Goal: Task Accomplishment & Management: Complete application form

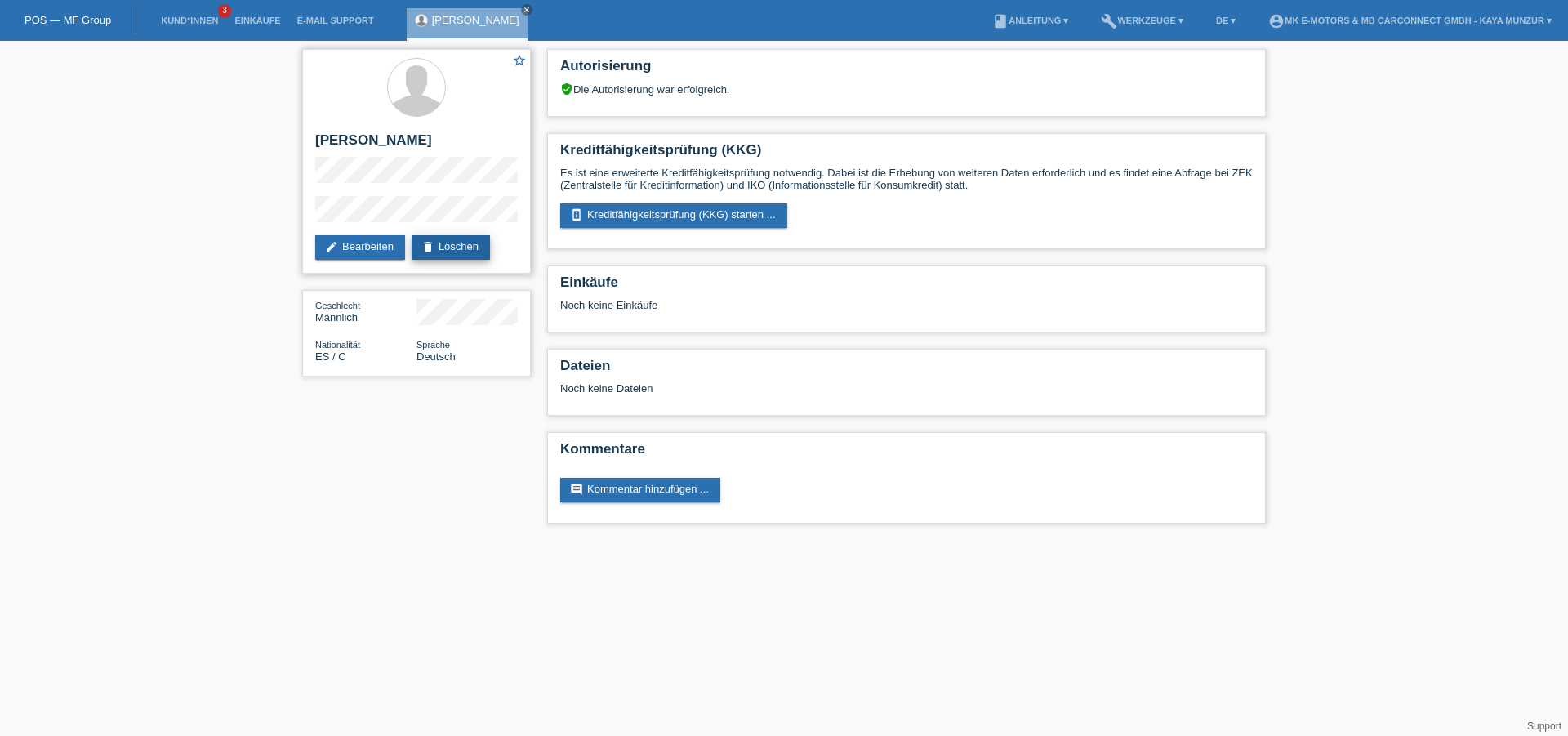
click at [470, 247] on link "delete Löschen" at bounding box center [450, 248] width 78 height 25
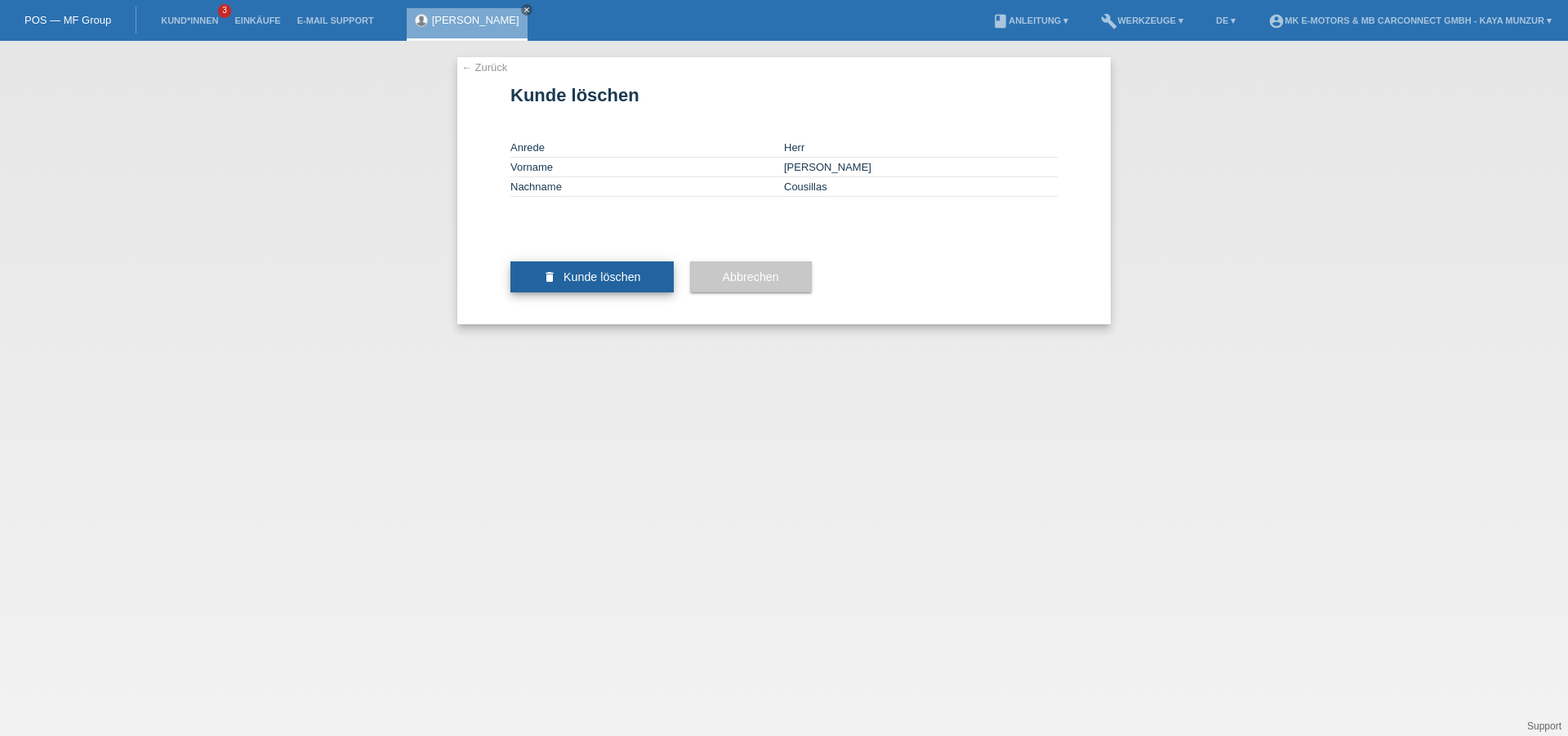
click at [613, 284] on span "Kunde löschen" at bounding box center [603, 277] width 78 height 13
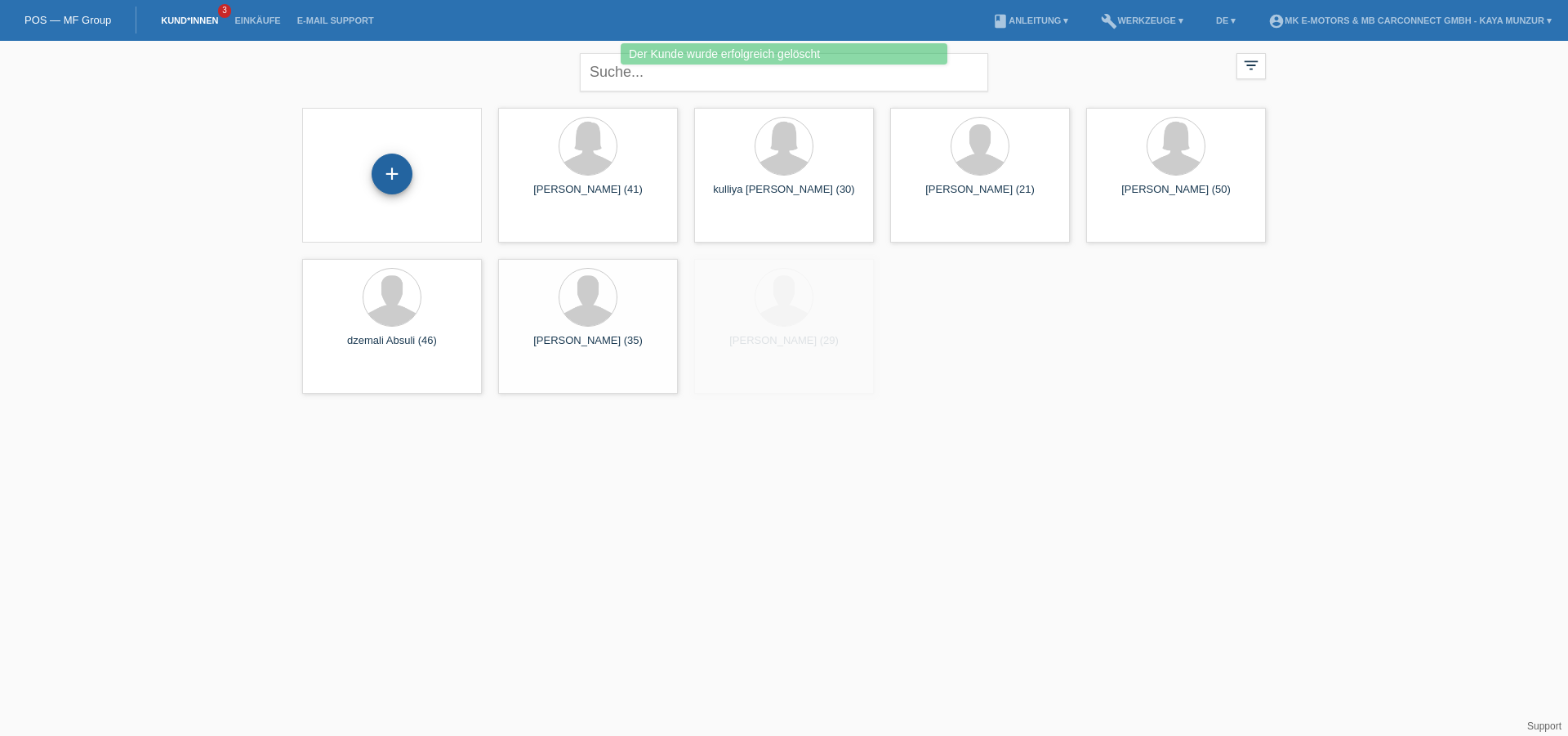
click at [397, 175] on div "+" at bounding box center [392, 174] width 41 height 41
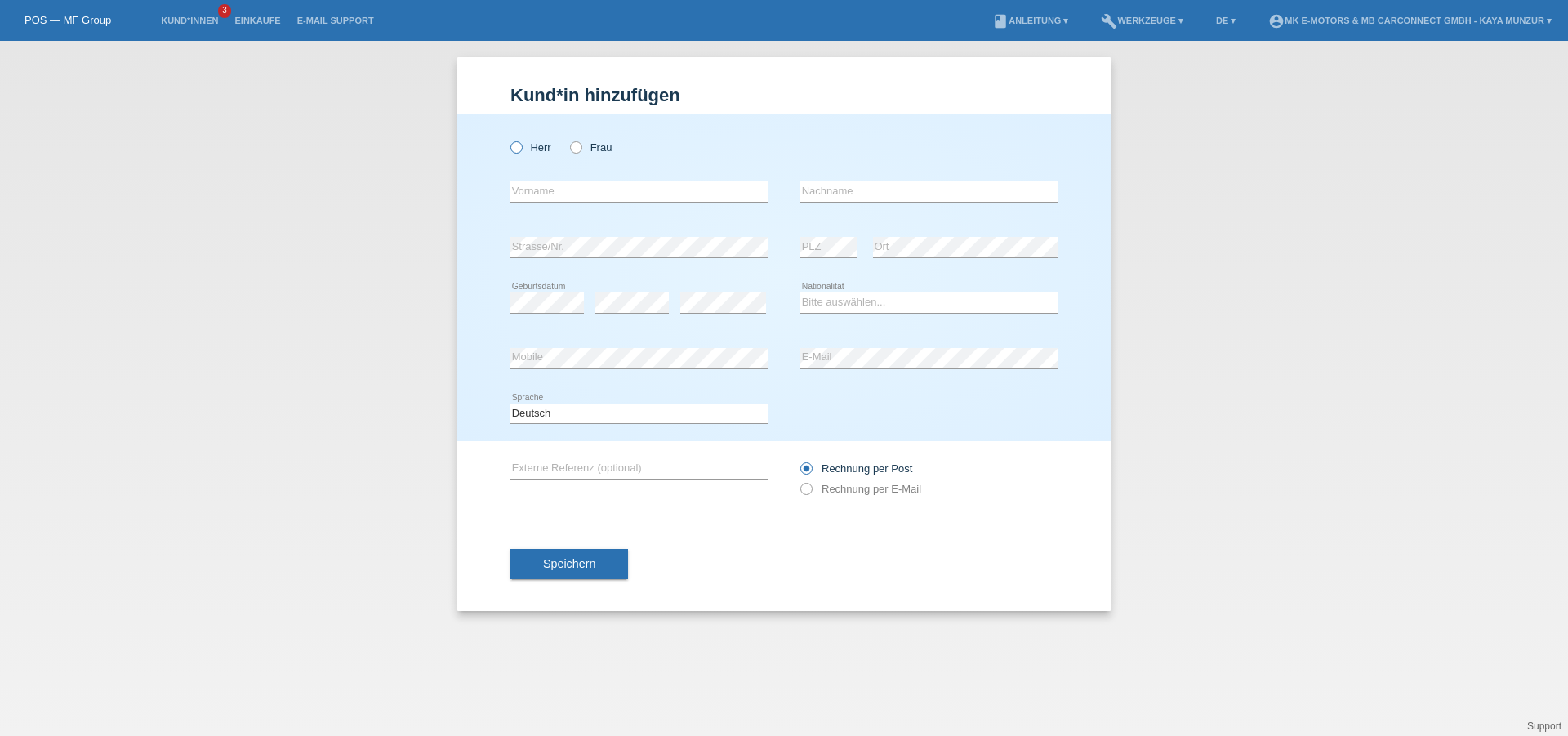
click at [508, 139] on icon at bounding box center [508, 139] width 0 height 0
click at [519, 148] on input "Herr" at bounding box center [515, 146] width 11 height 11
radio input "true"
click at [568, 192] on input "text" at bounding box center [639, 191] width 257 height 20
type input "[PERSON_NAME]"
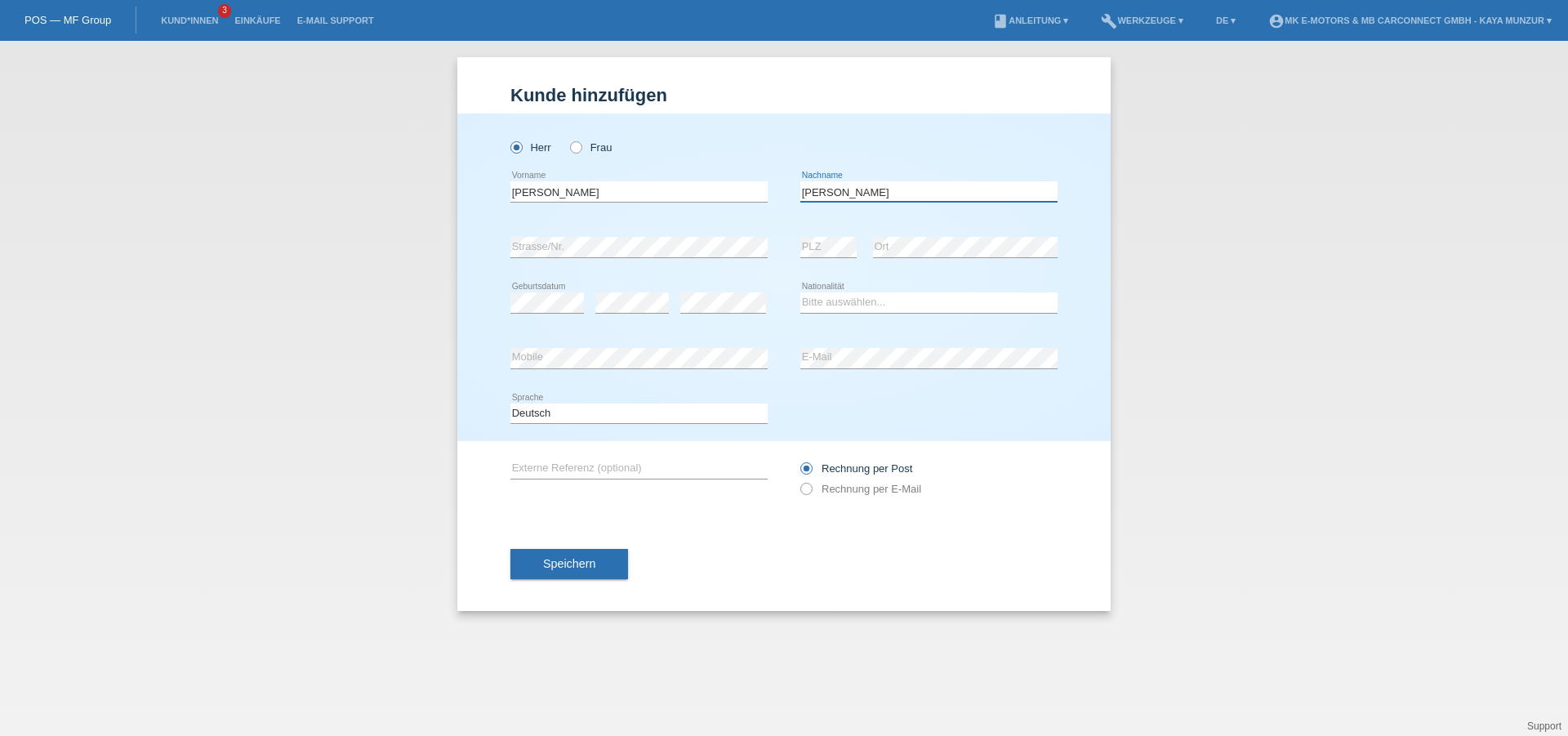
type input "[PERSON_NAME]"
click at [611, 315] on div "error" at bounding box center [632, 302] width 73 height 56
click at [717, 288] on div "error" at bounding box center [722, 302] width 85 height 56
click at [865, 308] on select "Bitte auswählen... Schweiz Deutschland Liechtenstein Österreich ------------ Af…" at bounding box center [928, 302] width 257 height 19
select select "RO"
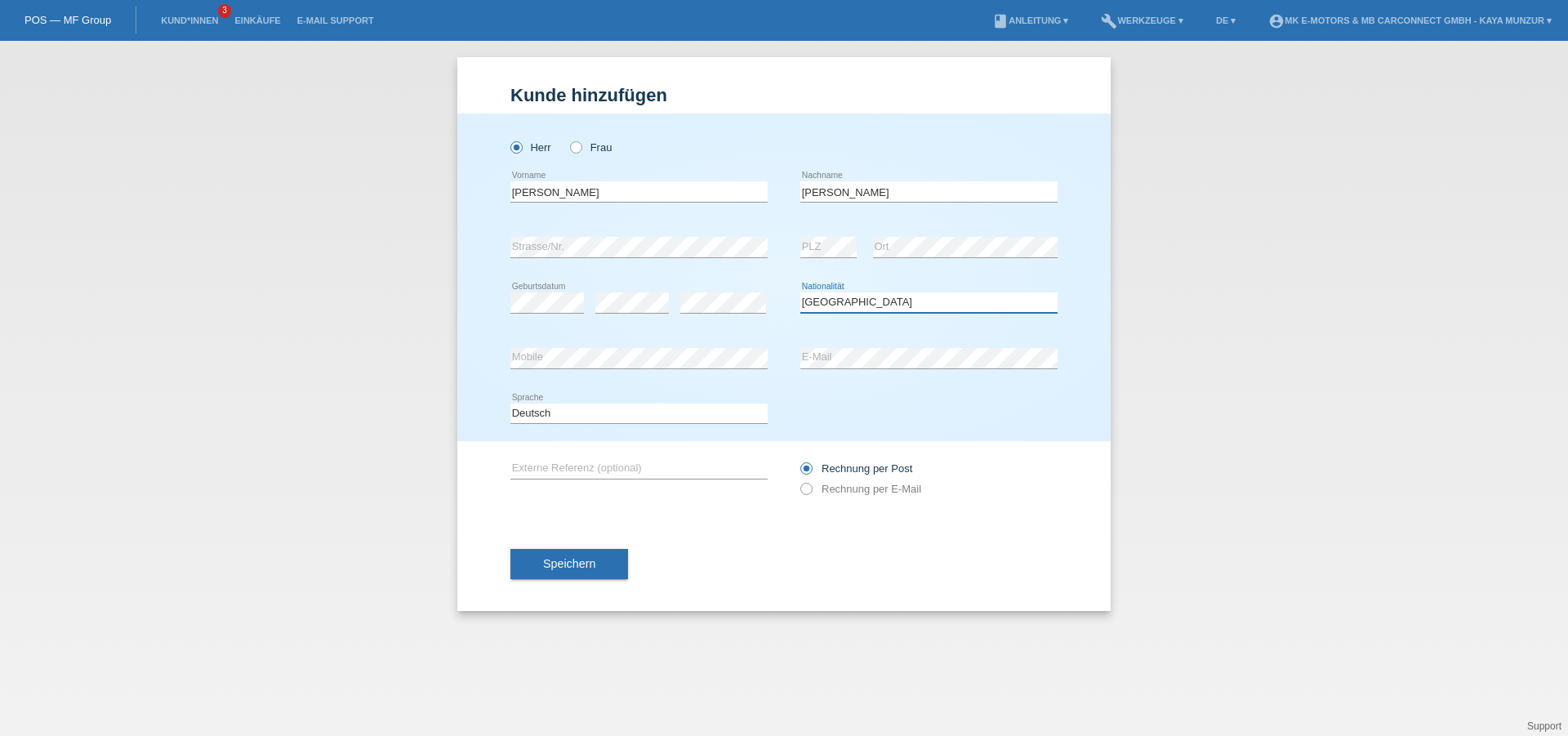
click option "Rumänien" at bounding box center [0, 0] width 0 height 0
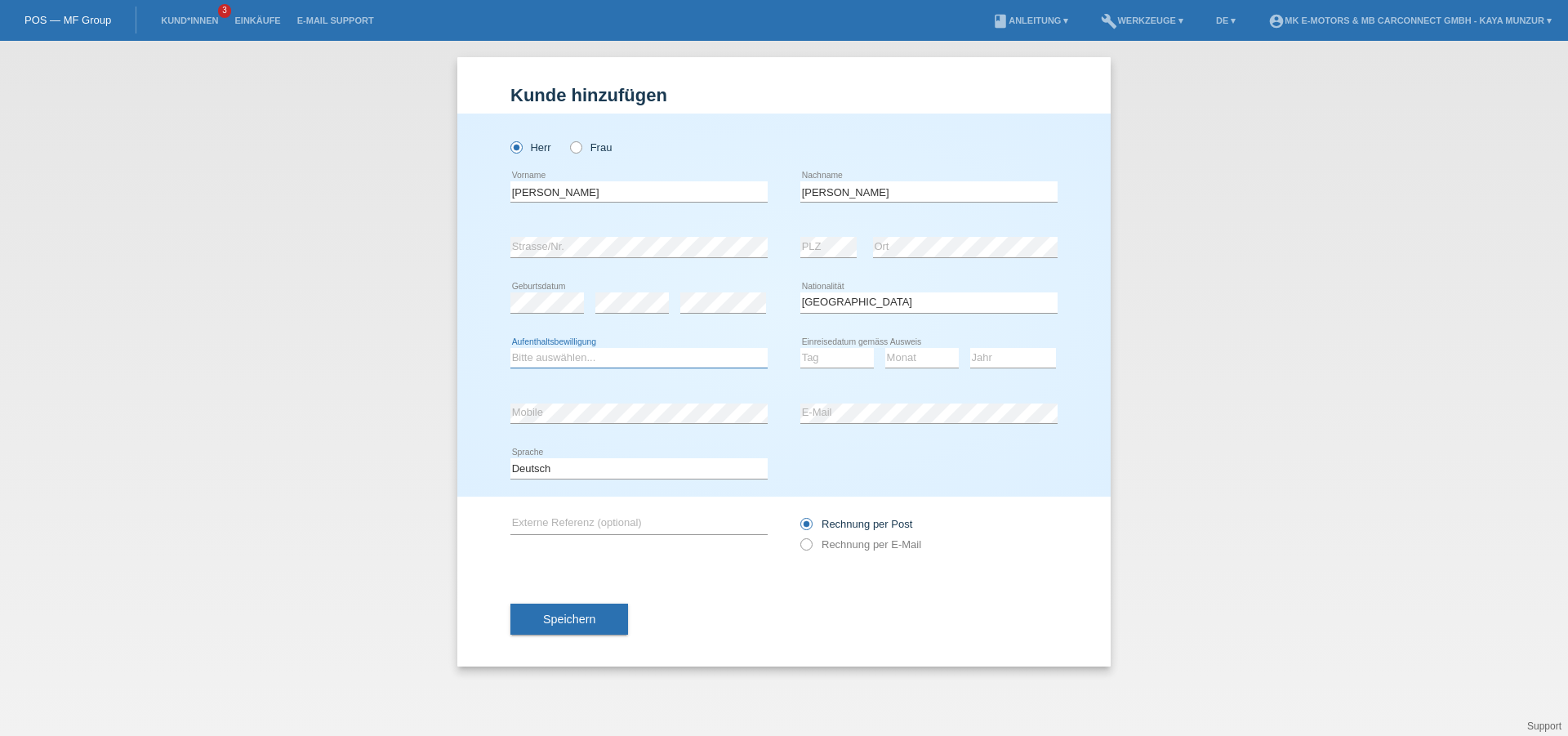
click at [510, 348] on select "Bitte auswählen... C B B - Flüchtlingsstatus Andere" at bounding box center [639, 358] width 257 height 19
select select "B"
click option "B" at bounding box center [0, 0] width 0 height 0
select select "01"
click option "01" at bounding box center [0, 0] width 0 height 0
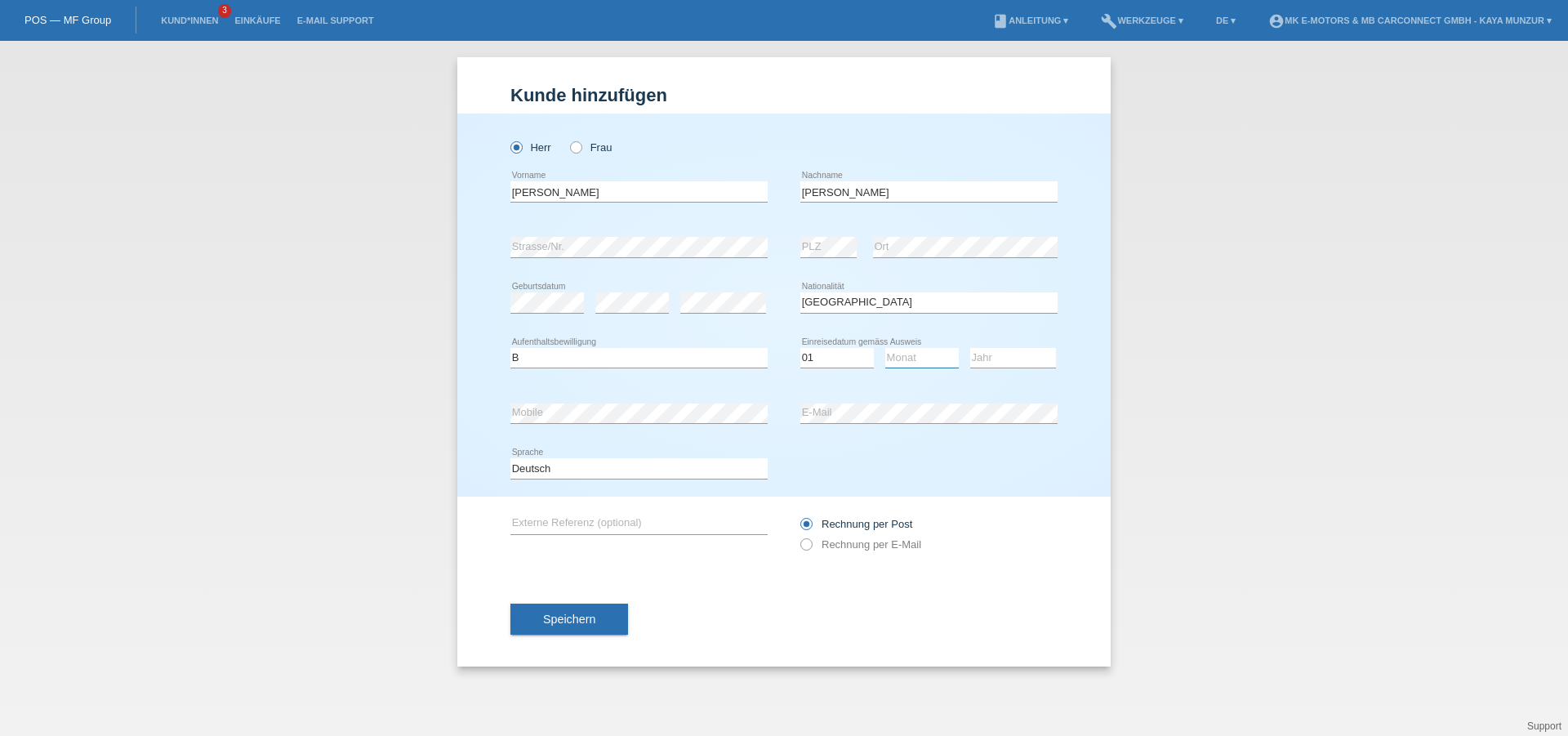
click at [885, 348] on select "Monat 01 02 03 04 05 06 07 08 09 10 11" at bounding box center [921, 358] width 73 height 19
select select "07"
click option "07" at bounding box center [0, 0] width 0 height 0
select select "2024"
click option "2024" at bounding box center [0, 0] width 0 height 0
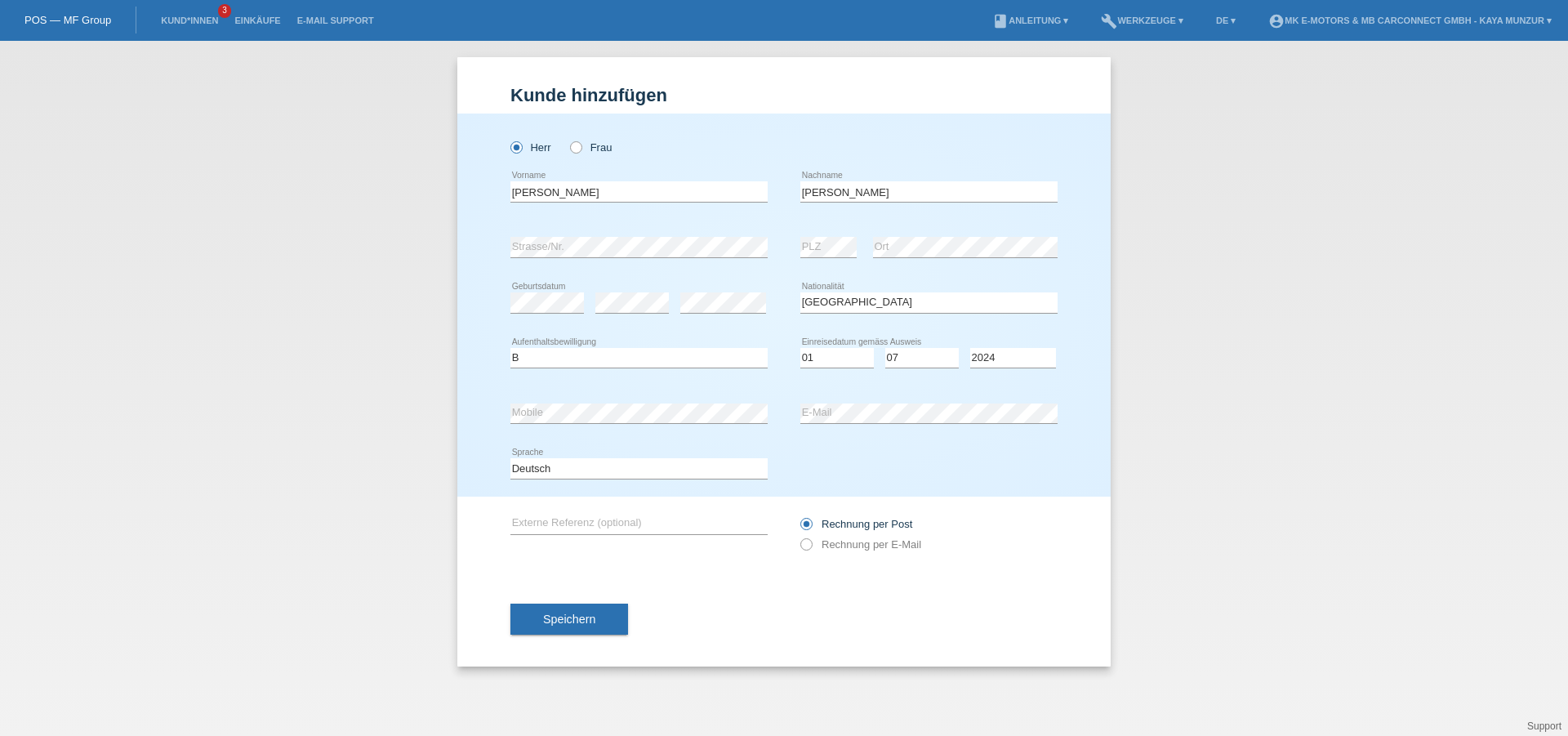
click at [654, 404] on div "error Mobile" at bounding box center [639, 413] width 257 height 56
click at [708, 403] on div "error Mobile" at bounding box center [639, 413] width 257 height 56
click at [754, 620] on div "Speichern" at bounding box center [783, 620] width 547 height 95
click at [559, 626] on span "Speichern" at bounding box center [568, 619] width 52 height 13
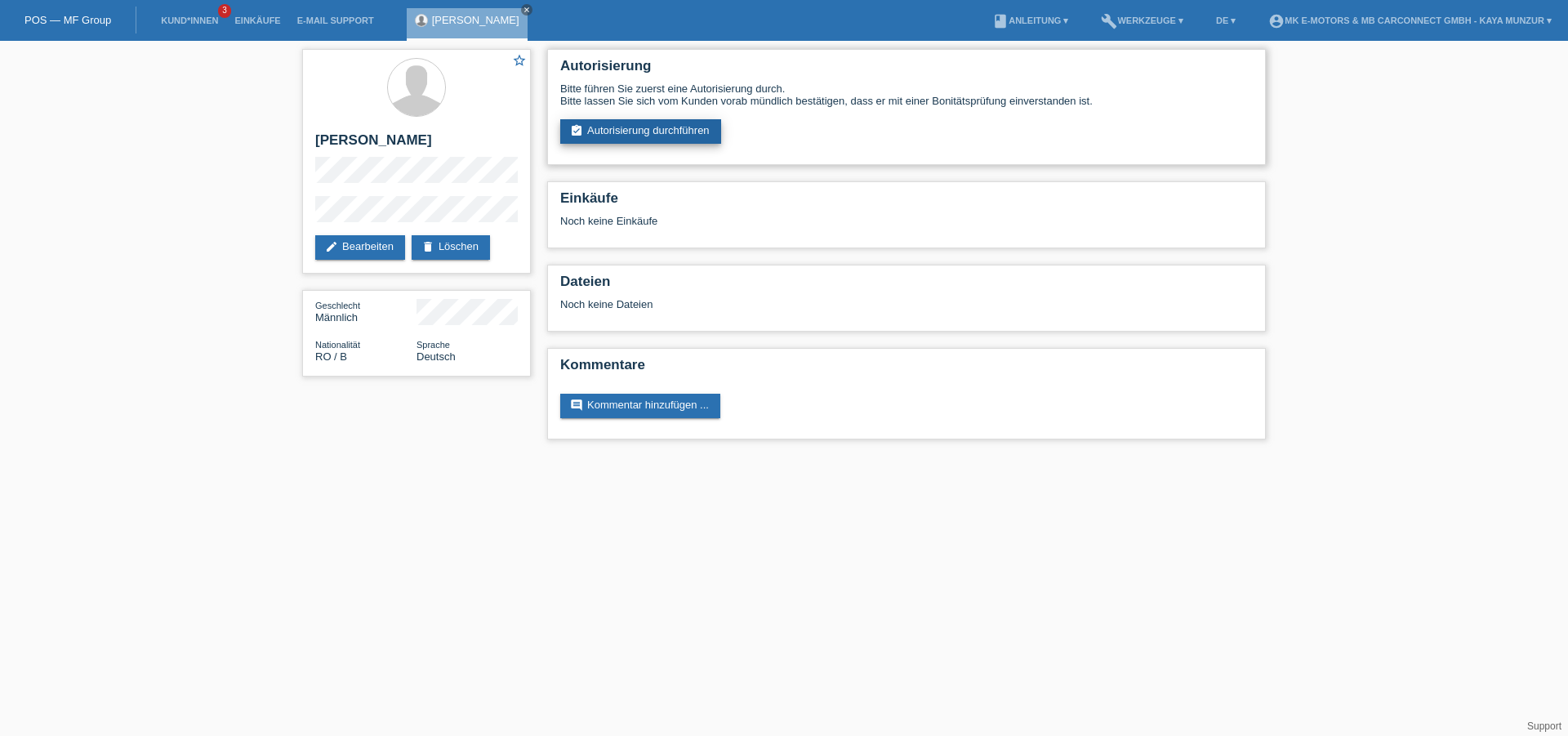
click at [618, 127] on link "assignment_turned_in Autorisierung durchführen" at bounding box center [640, 131] width 161 height 25
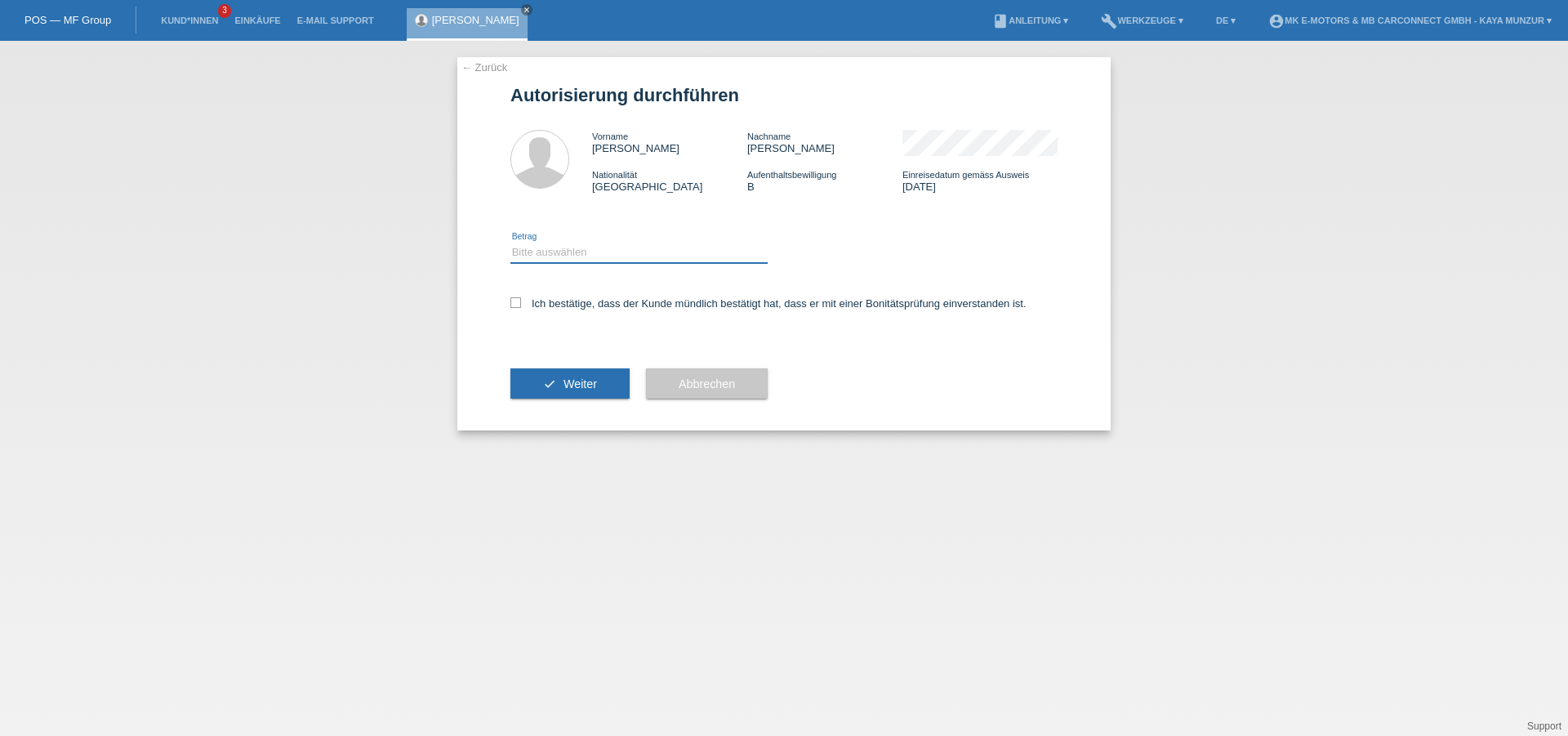
select select "2"
click option "CHF 500.00 - CHF 1'999.00" at bounding box center [0, 0] width 0 height 0
click at [511, 304] on icon at bounding box center [515, 302] width 11 height 11
click at [511, 304] on input "Ich bestätige, dass der Kunde mündlich bestätigt hat, dass er mit einer Bonität…" at bounding box center [515, 302] width 11 height 11
checkbox input "true"
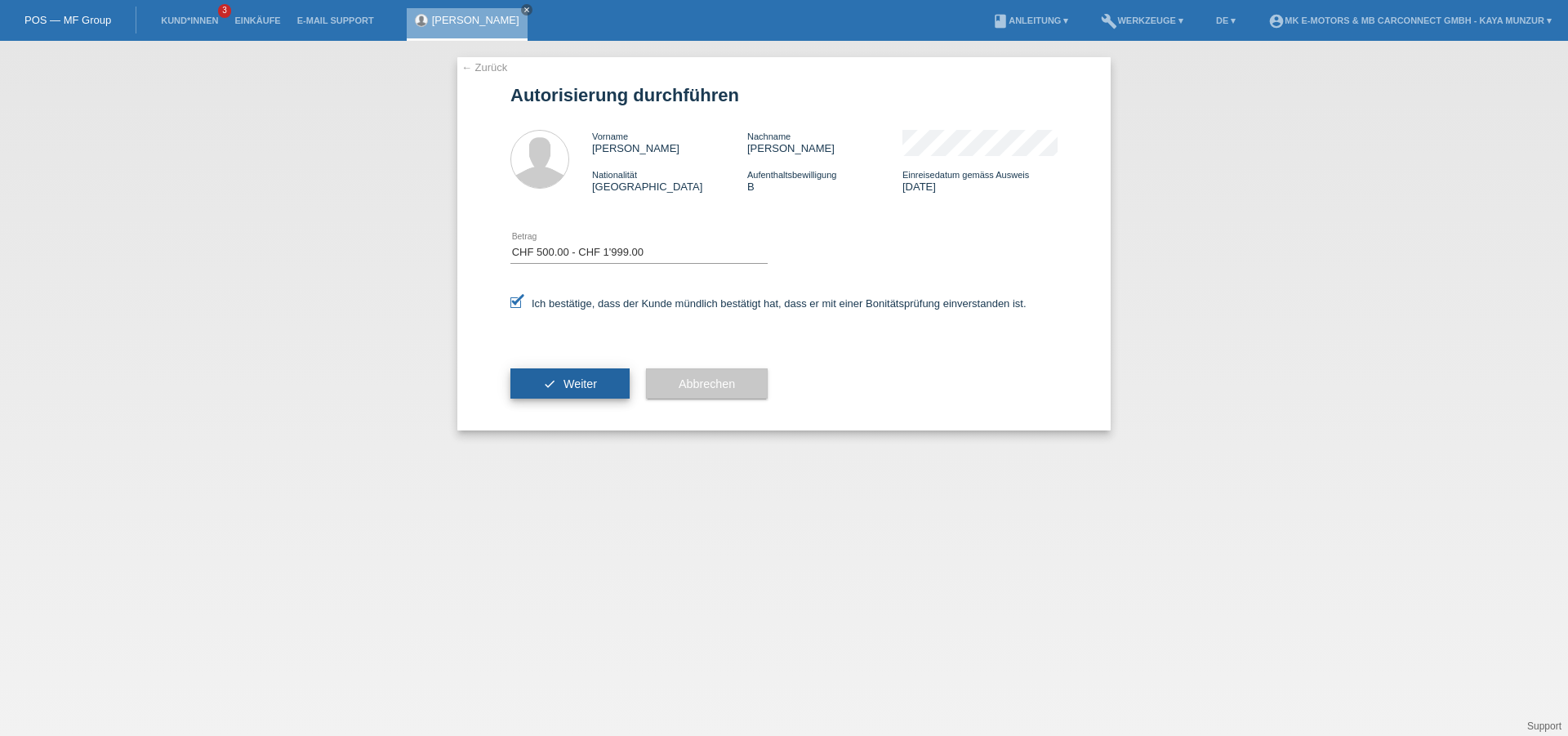
click at [556, 375] on button "check Weiter" at bounding box center [569, 383] width 119 height 31
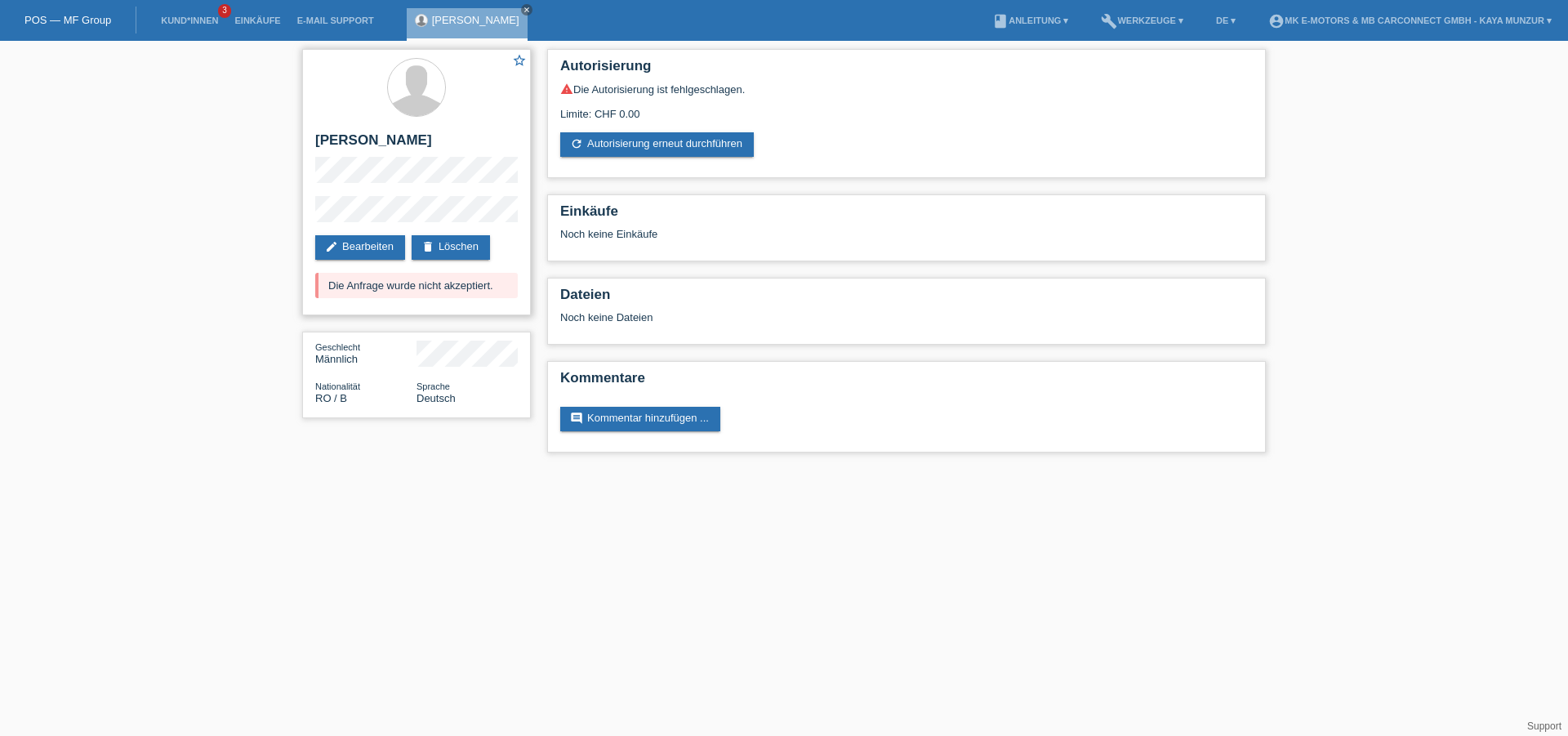
drag, startPoint x: 396, startPoint y: 287, endPoint x: 471, endPoint y: 286, distance: 75.0
click at [471, 286] on div "Die Anfrage wurde nicht akzeptiert." at bounding box center [417, 286] width 203 height 26
click at [233, 308] on div "star_border [PERSON_NAME] edit Bearbeiten delete Löschen Die Anfrage wurde nich…" at bounding box center [784, 255] width 1568 height 428
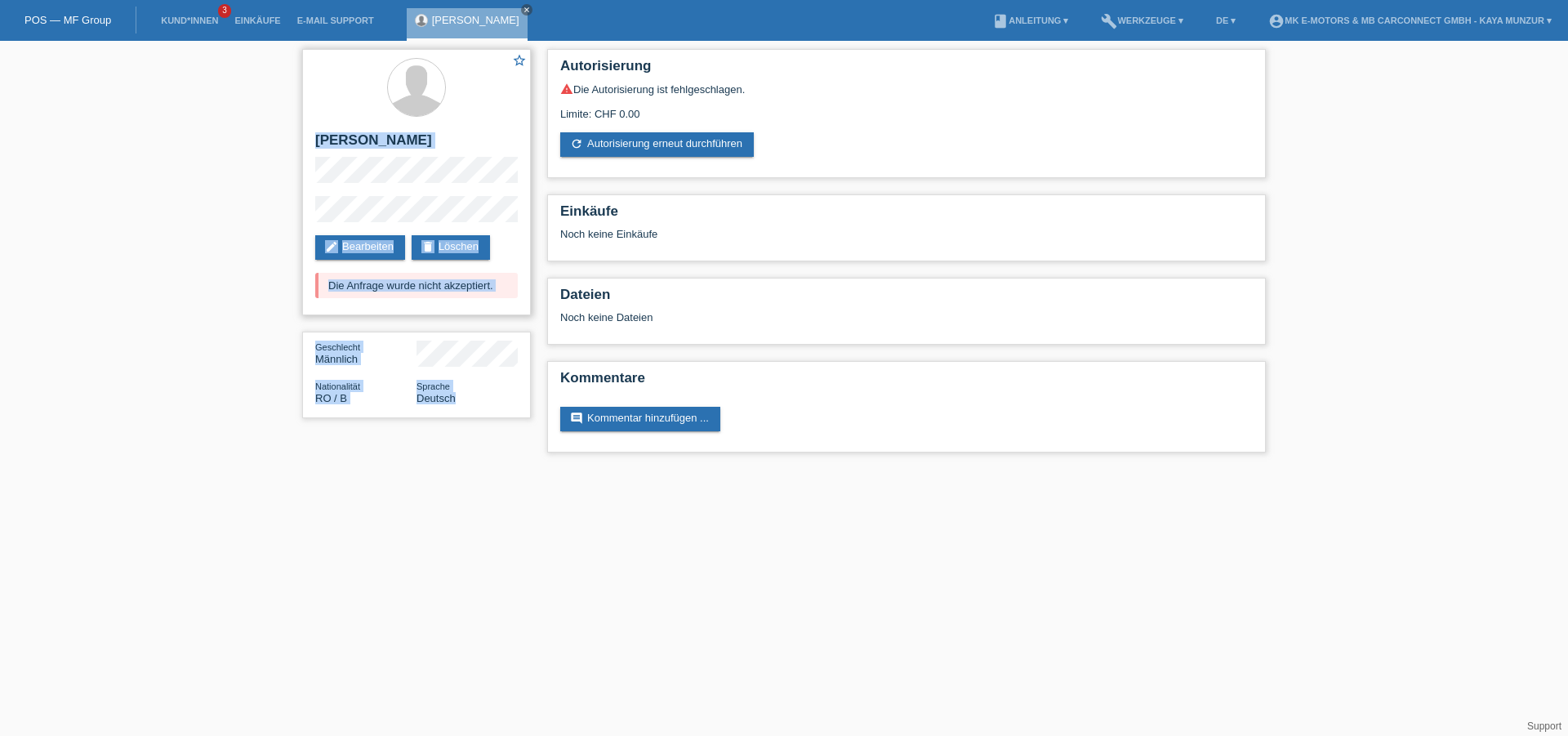
drag, startPoint x: 315, startPoint y: 139, endPoint x: 463, endPoint y: 403, distance: 302.7
click at [463, 316] on div "star_border [PERSON_NAME] edit Bearbeiten delete Löschen Die Anfrage wurde nich…" at bounding box center [417, 182] width 229 height 266
copy div "Iulian Sorin Marin edit Bearbeiten delete Löschen Die Anfrage wurde nicht akzep…"
drag, startPoint x: 590, startPoint y: 107, endPoint x: 662, endPoint y: 109, distance: 72.0
click at [662, 109] on div "Limite: CHF 0.00" at bounding box center [906, 108] width 692 height 25
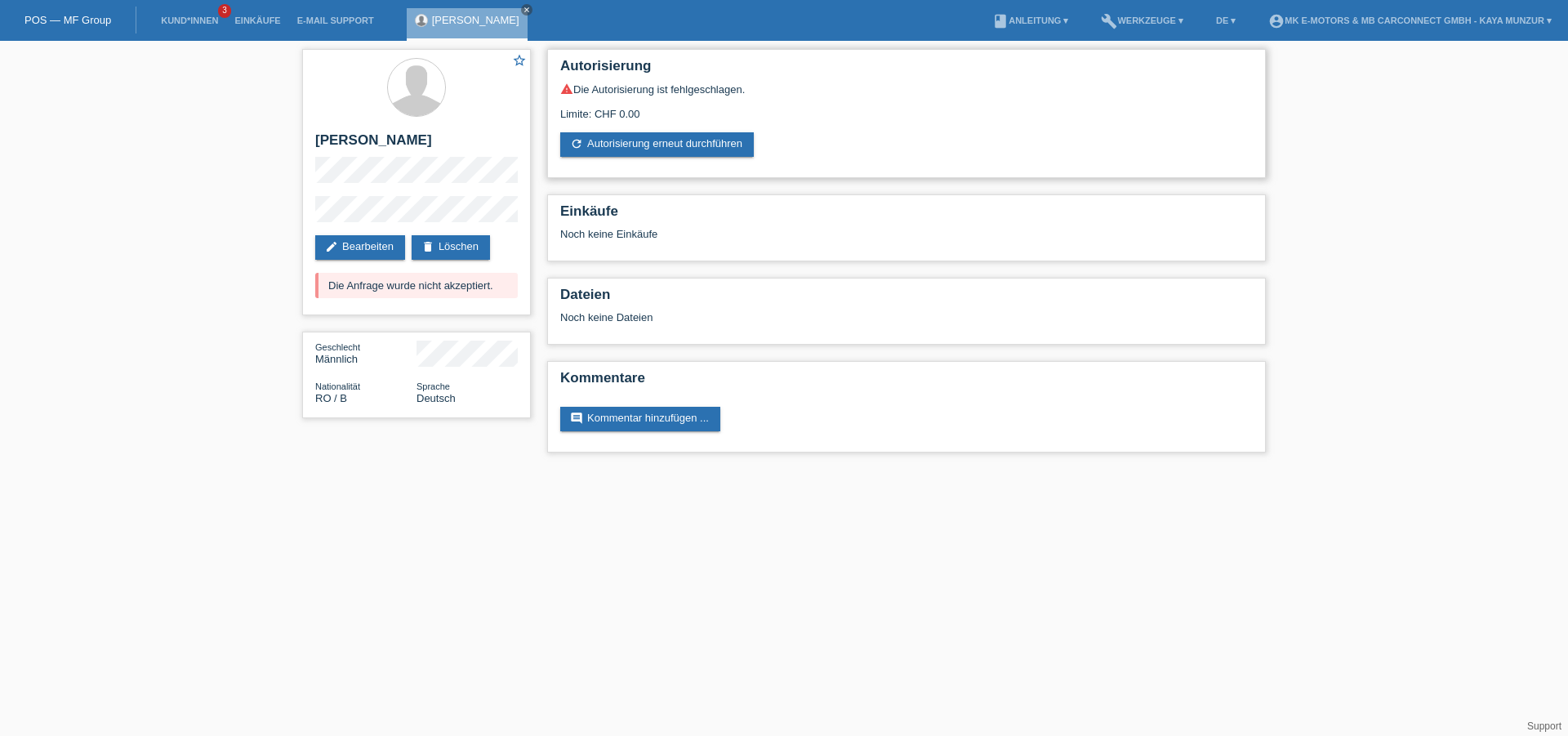
click at [676, 106] on div "Limite: CHF 0.00" at bounding box center [906, 108] width 692 height 25
drag, startPoint x: 582, startPoint y: 112, endPoint x: 699, endPoint y: 108, distance: 117.1
click at [669, 110] on div "Limite: CHF 0.00" at bounding box center [906, 108] width 692 height 25
click at [699, 108] on div "Limite: CHF 0.00" at bounding box center [906, 108] width 692 height 25
click at [576, 151] on icon "refresh" at bounding box center [576, 144] width 13 height 13
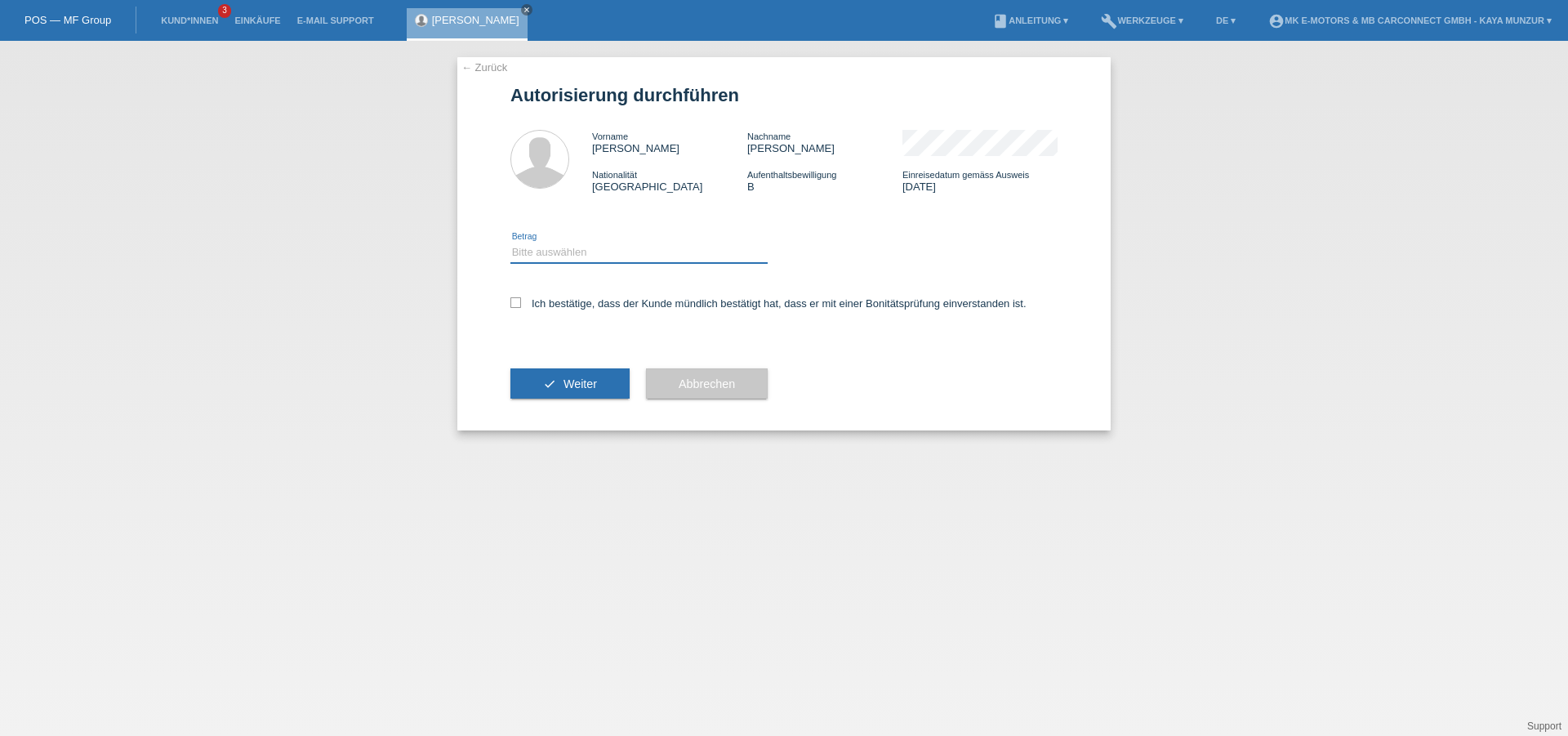
select select "1"
click option "CHF 1.00 - CHF 499.00" at bounding box center [0, 0] width 0 height 0
click at [518, 308] on icon at bounding box center [515, 302] width 11 height 11
click at [518, 308] on input "Ich bestätige, dass der Kunde mündlich bestätigt hat, dass er mit einer Bonität…" at bounding box center [515, 302] width 11 height 11
checkbox input "true"
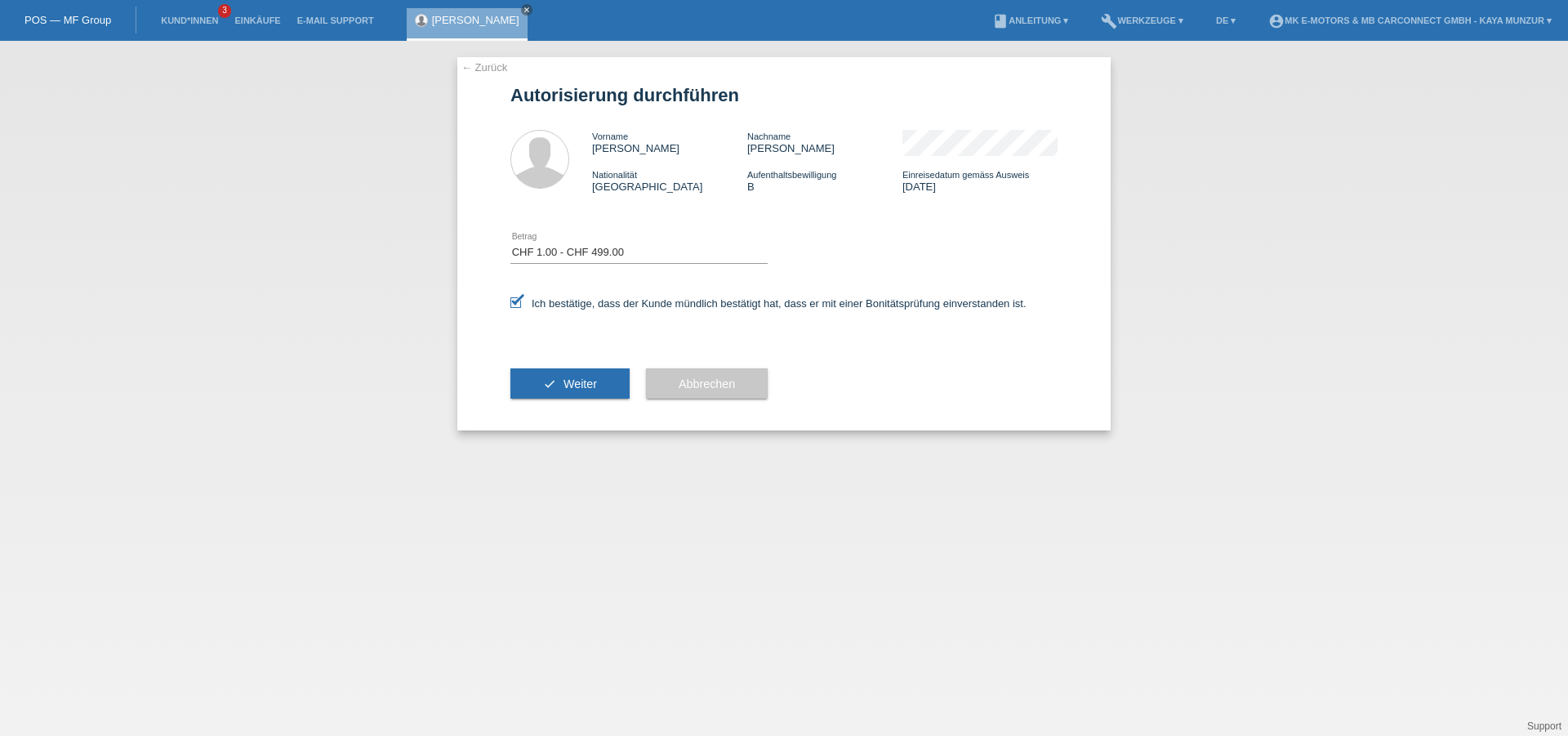
click at [556, 375] on button "check Weiter" at bounding box center [569, 383] width 119 height 31
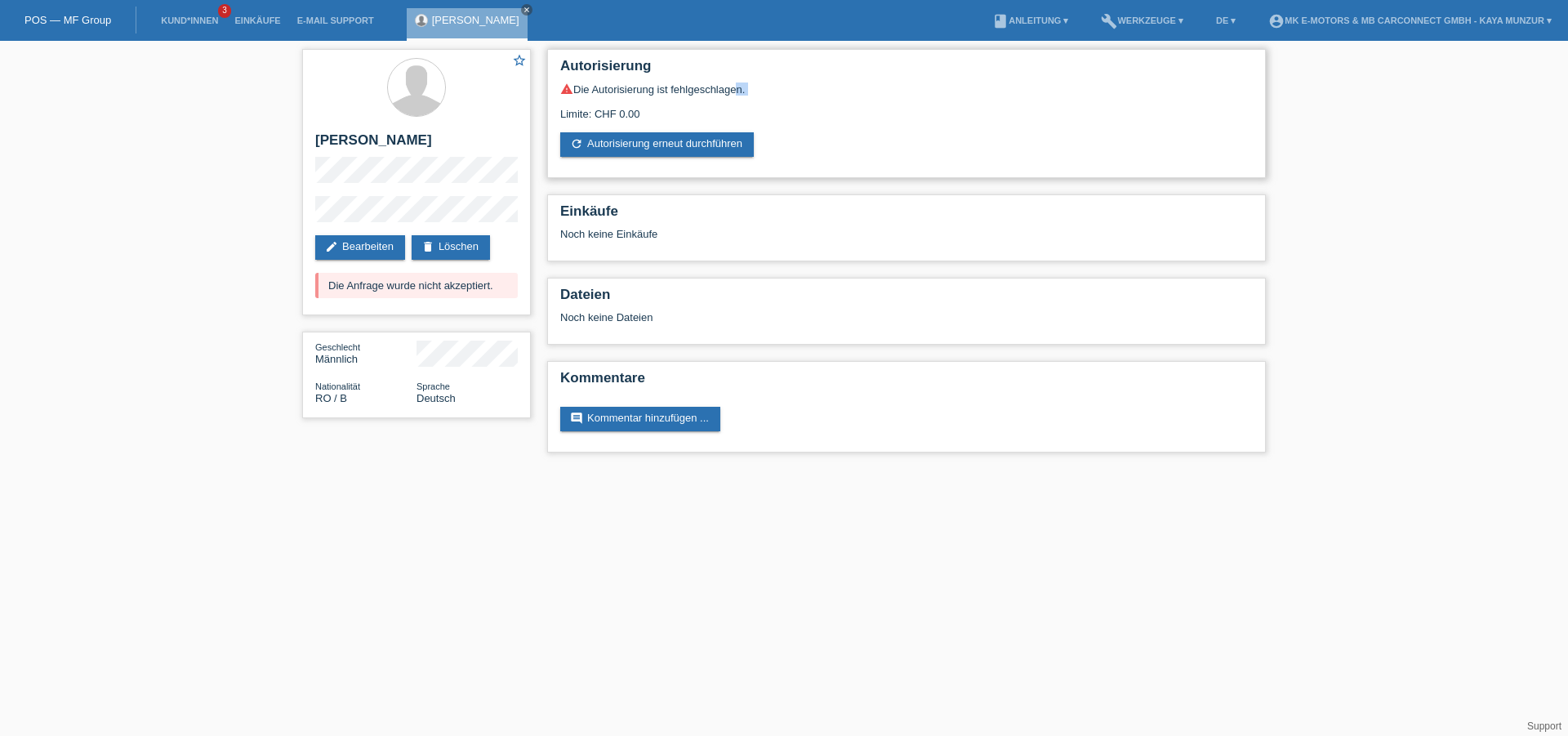
drag, startPoint x: 688, startPoint y: 91, endPoint x: 781, endPoint y: 93, distance: 93.0
click at [742, 91] on div "warning Die Autorisierung ist fehlgeschlagen. Limite: CHF 0.00 refresh Autorisi…" at bounding box center [906, 120] width 692 height 74
click at [781, 93] on div "warning Die Autorisierung ist fehlgeschlagen." at bounding box center [906, 89] width 692 height 13
drag, startPoint x: 324, startPoint y: 288, endPoint x: 529, endPoint y: 287, distance: 205.0
click at [529, 287] on div "star_border [PERSON_NAME] edit Bearbeiten delete Löschen Die Anfrage wurde nich…" at bounding box center [417, 182] width 229 height 266
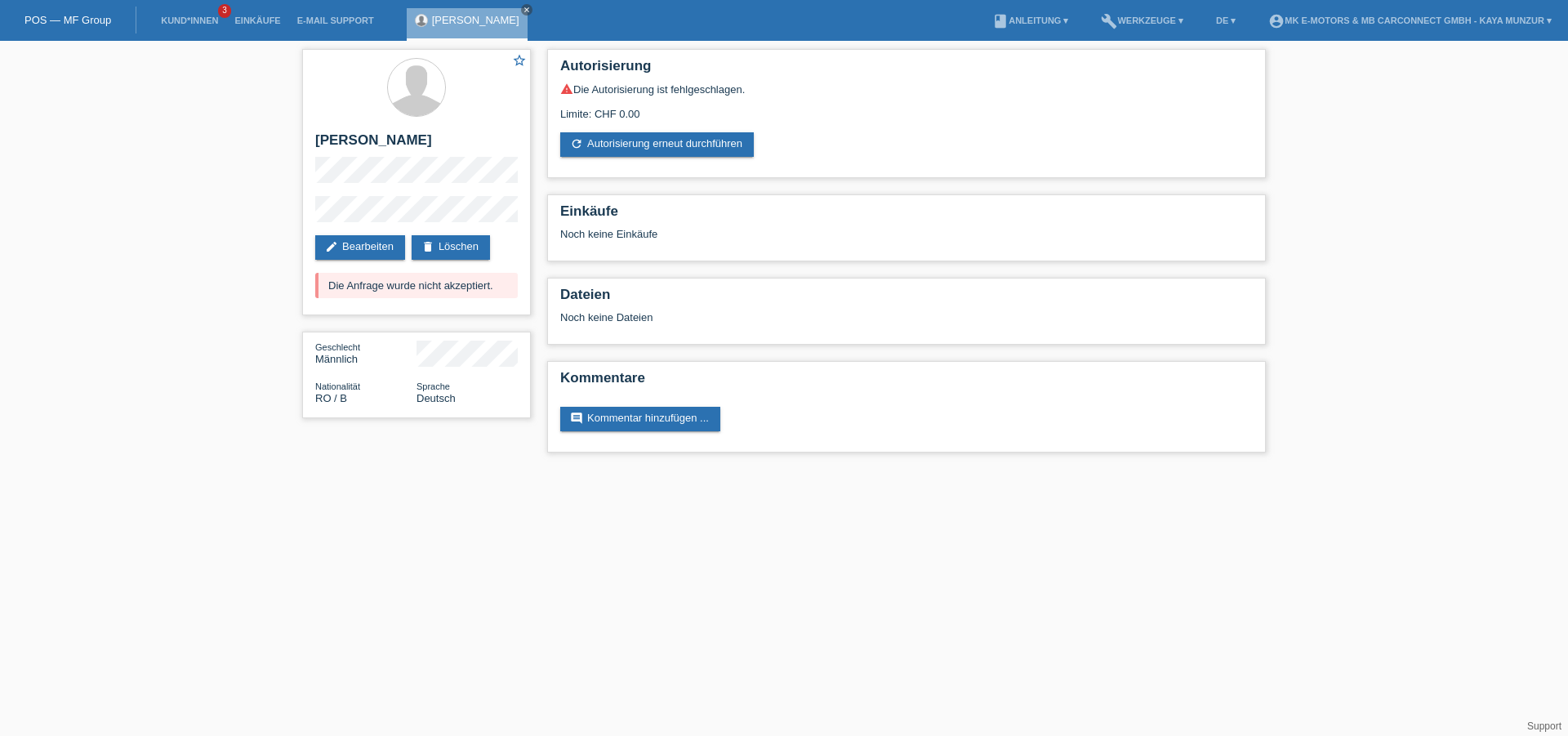
click at [374, 469] on html "POS — MF Group Kund*innen 3 Einkäufe E-Mail Support [PERSON_NAME] close" at bounding box center [784, 234] width 1568 height 469
click at [393, 383] on div "Nationalität RO / B" at bounding box center [366, 392] width 101 height 25
click at [378, 249] on link "edit Bearbeiten" at bounding box center [360, 248] width 90 height 25
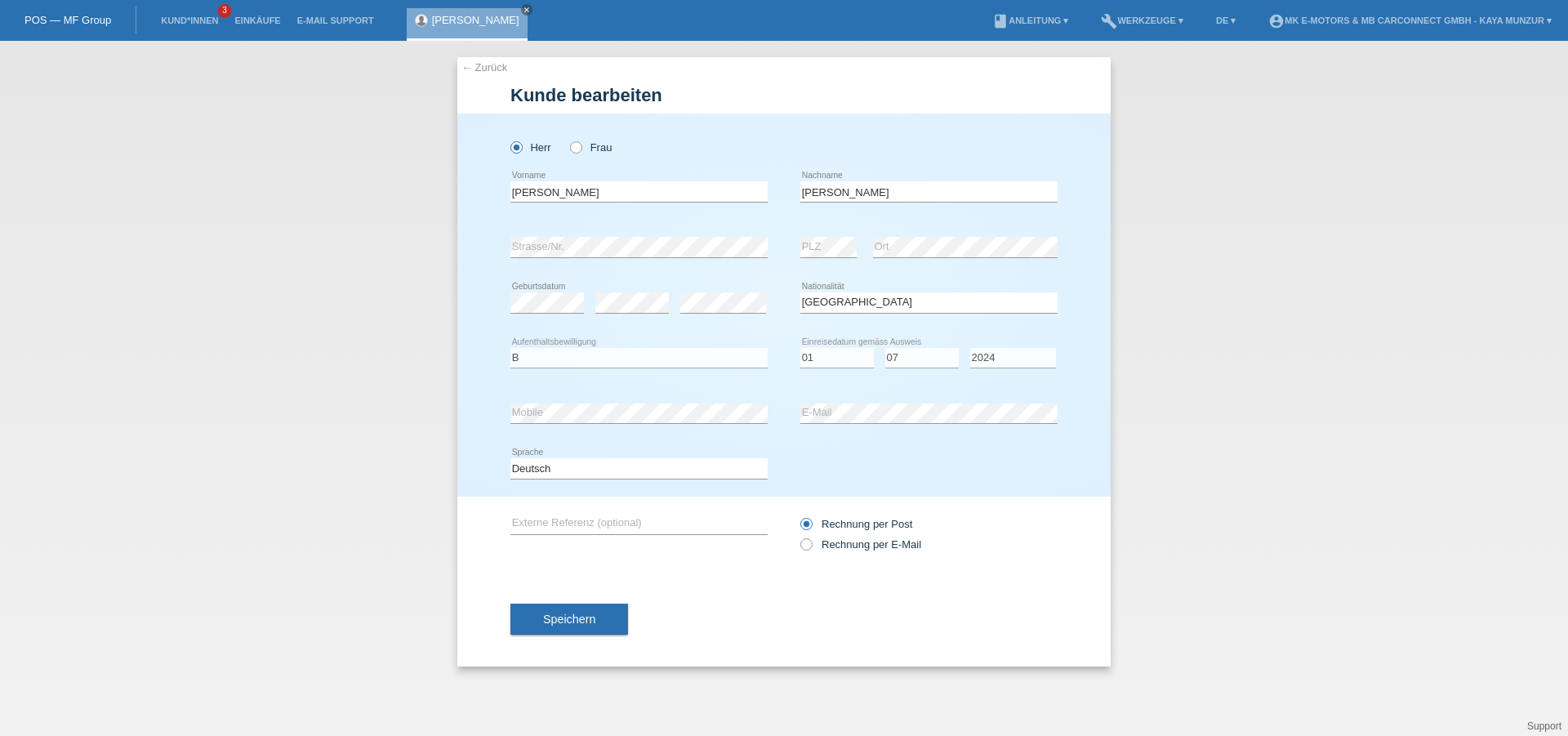
select select "RO"
select select "B"
select select "01"
select select "07"
select select "2024"
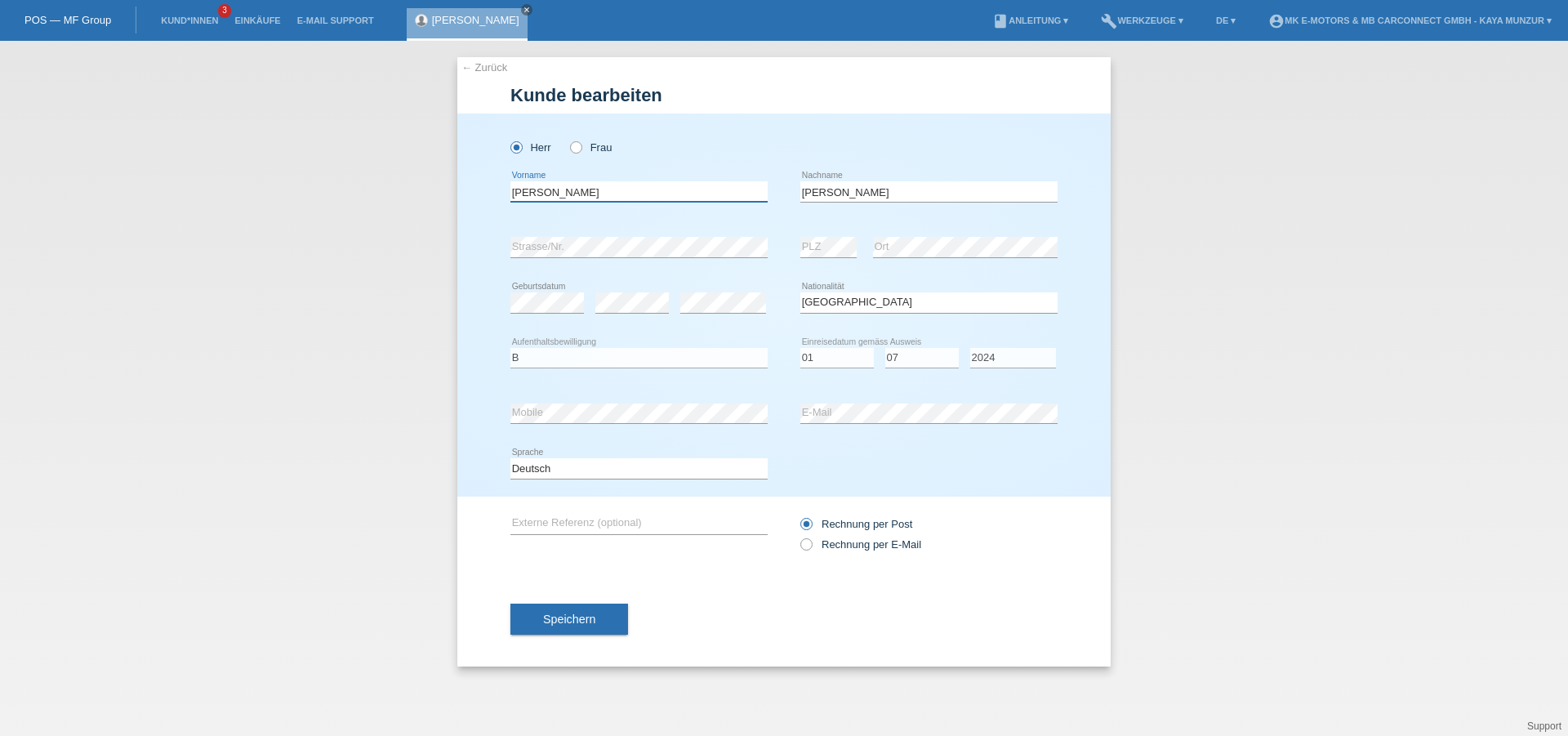
click at [600, 193] on input "Iulian Sorin" at bounding box center [639, 191] width 257 height 20
click at [522, 11] on icon "close" at bounding box center [526, 9] width 8 height 8
click at [469, 71] on link "← Zurück" at bounding box center [484, 68] width 46 height 12
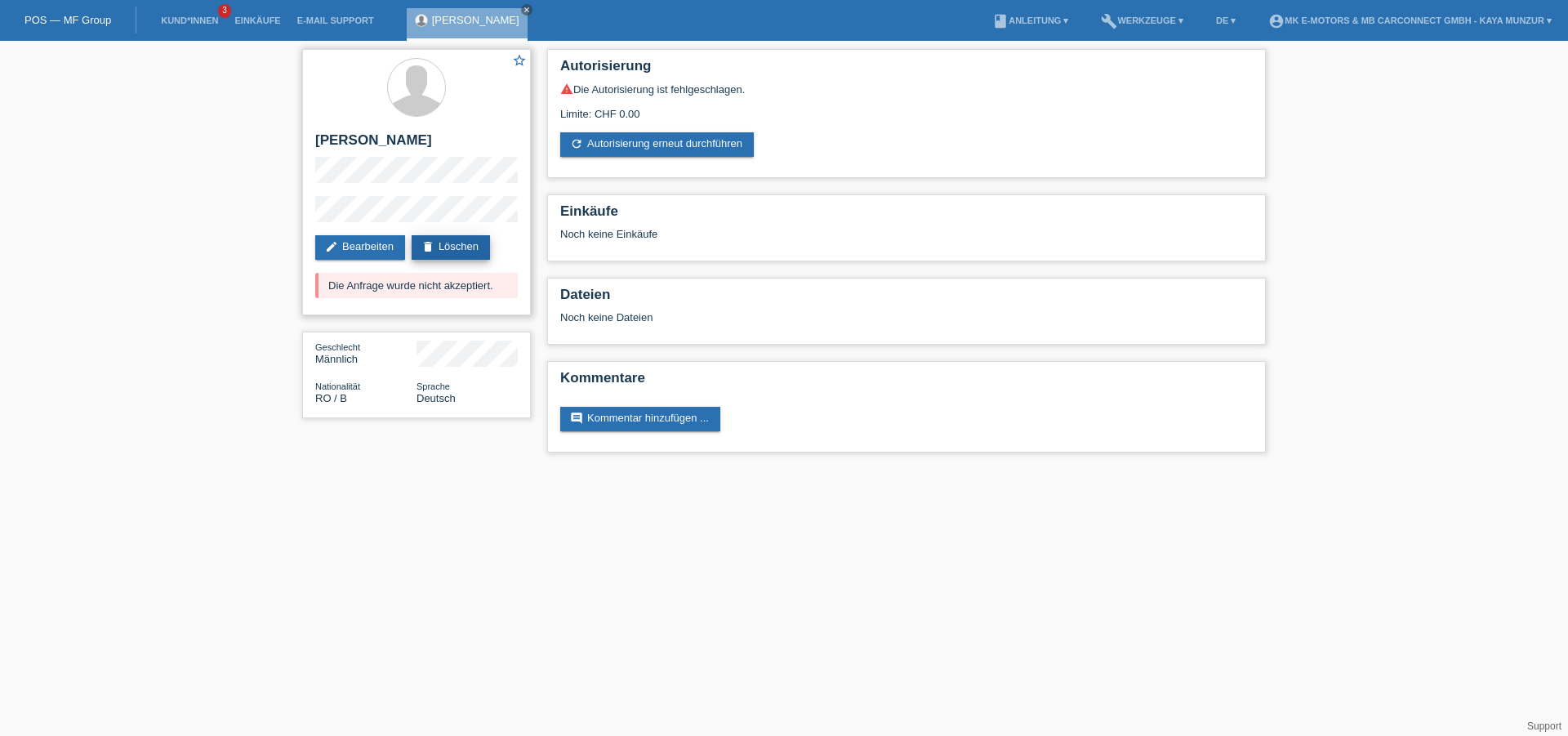
click at [461, 251] on link "delete Löschen" at bounding box center [450, 248] width 78 height 25
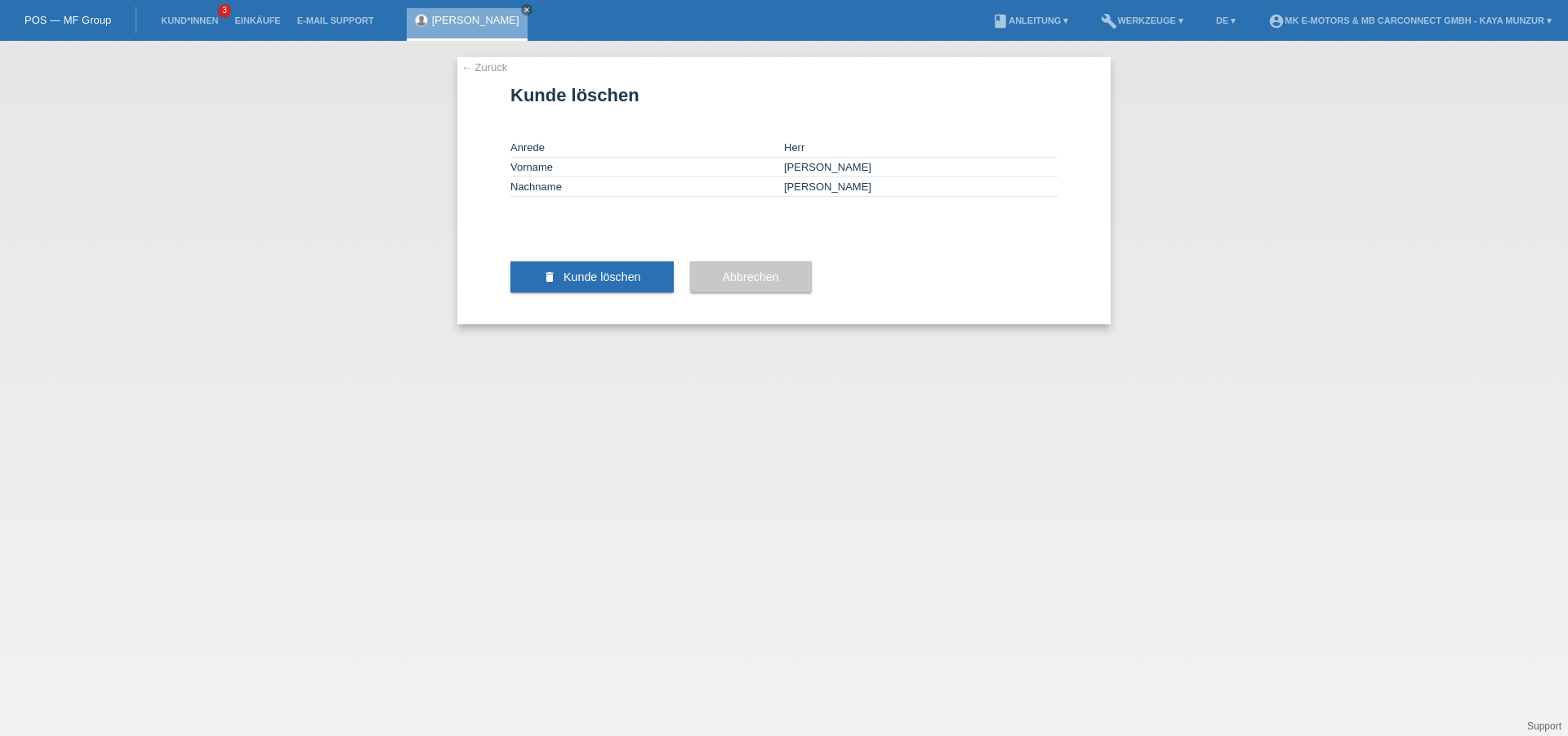
click at [597, 284] on span "Kunde löschen" at bounding box center [603, 277] width 78 height 13
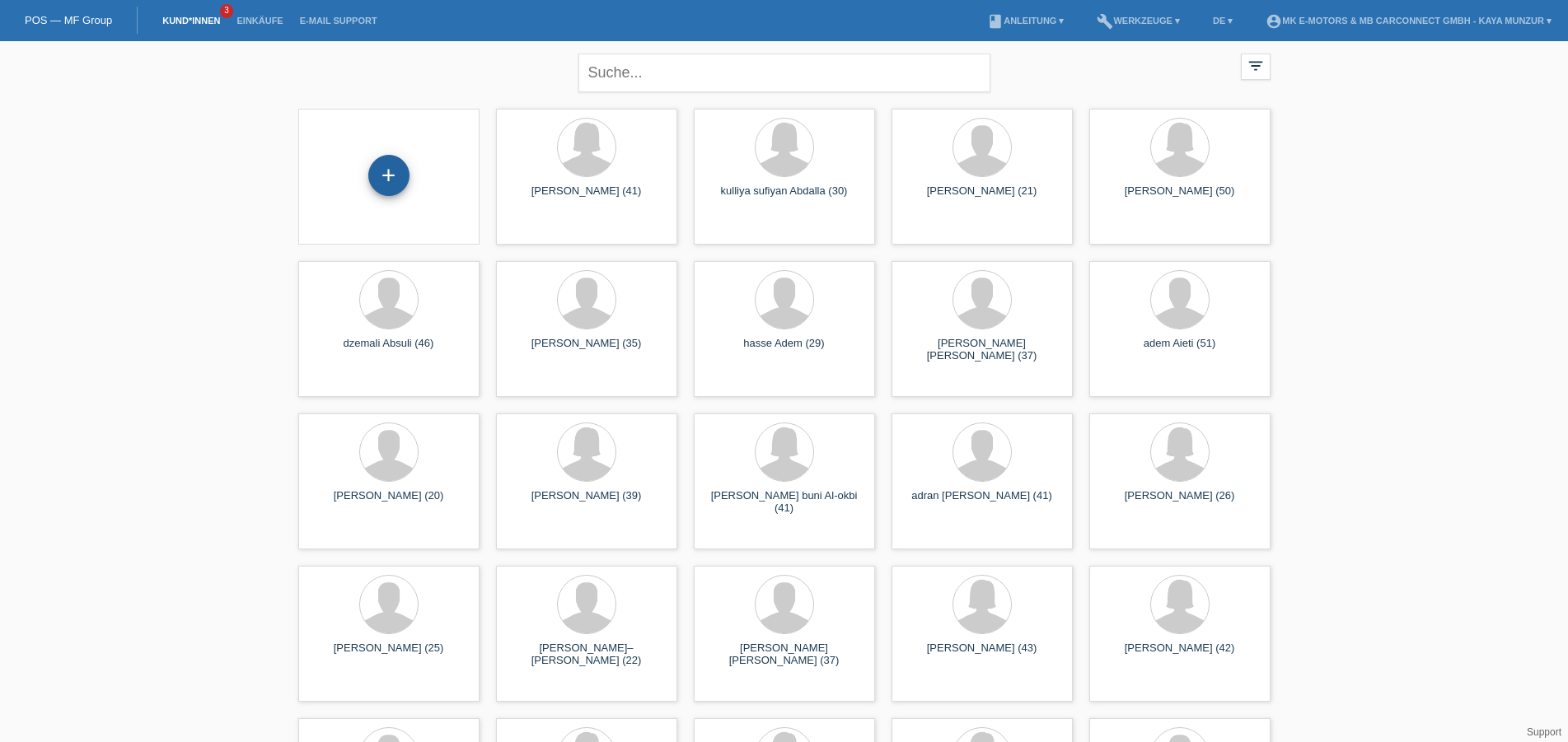
click at [391, 168] on div "+" at bounding box center [388, 176] width 39 height 28
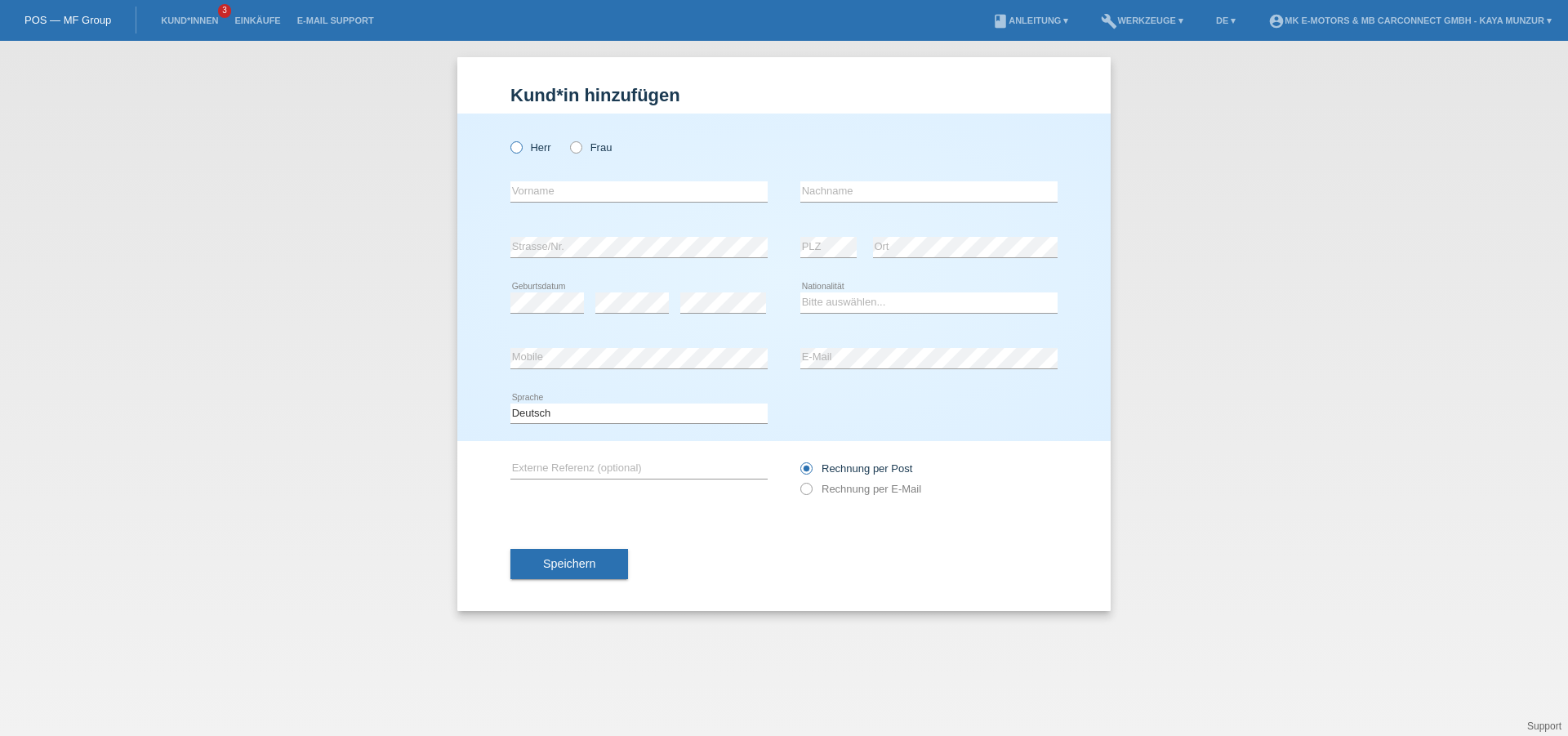
click at [508, 139] on icon at bounding box center [508, 139] width 0 height 0
click at [521, 145] on input "Herr" at bounding box center [515, 146] width 11 height 11
radio input "true"
click at [614, 191] on input "text" at bounding box center [639, 191] width 257 height 20
type input "[PERSON_NAME]"
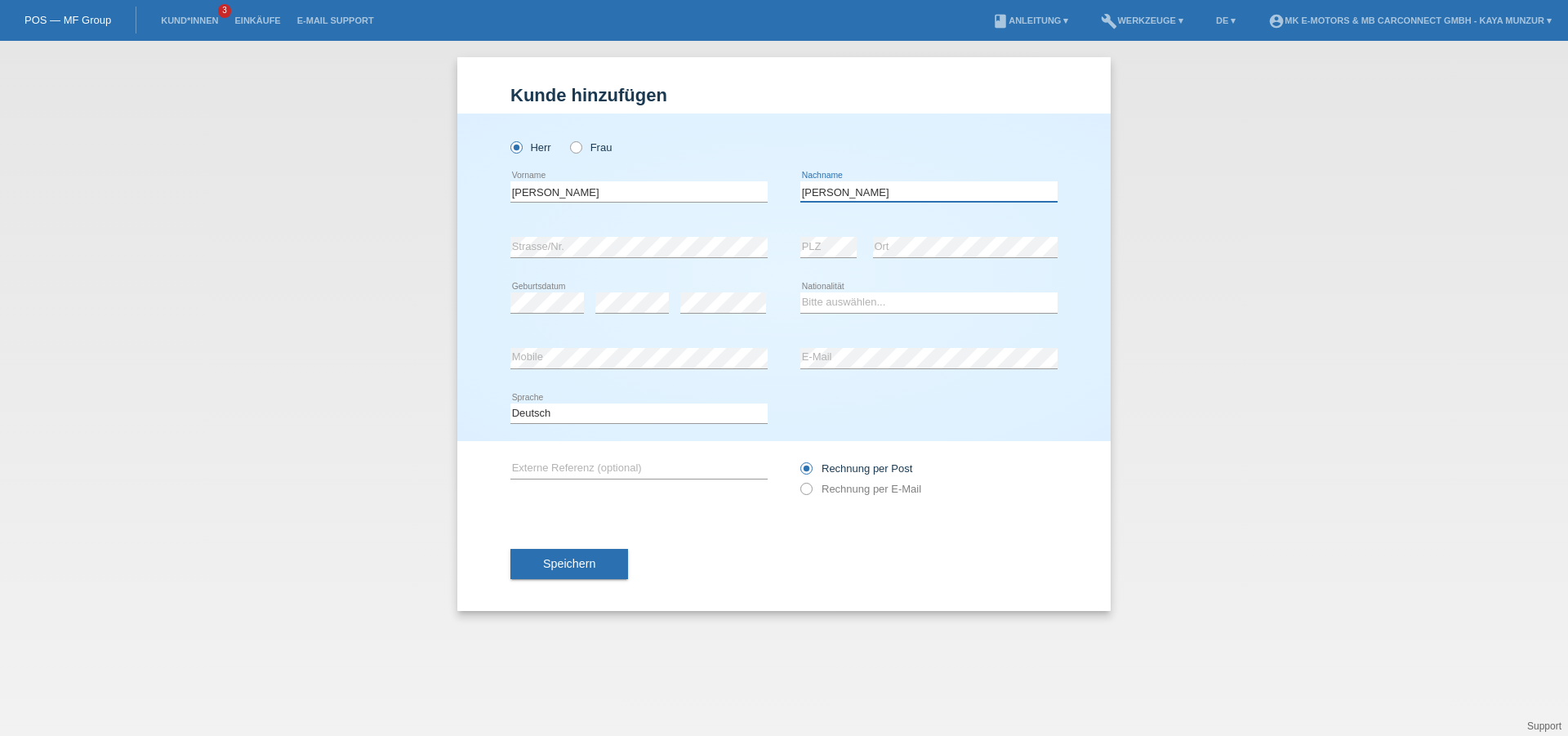
type input "[PERSON_NAME]"
click at [847, 316] on div "Bitte auswählen... Schweiz Deutschland Liechtenstein Österreich ------------ Af…" at bounding box center [928, 302] width 257 height 56
select select "RO"
click option "[GEOGRAPHIC_DATA]" at bounding box center [0, 0] width 0 height 0
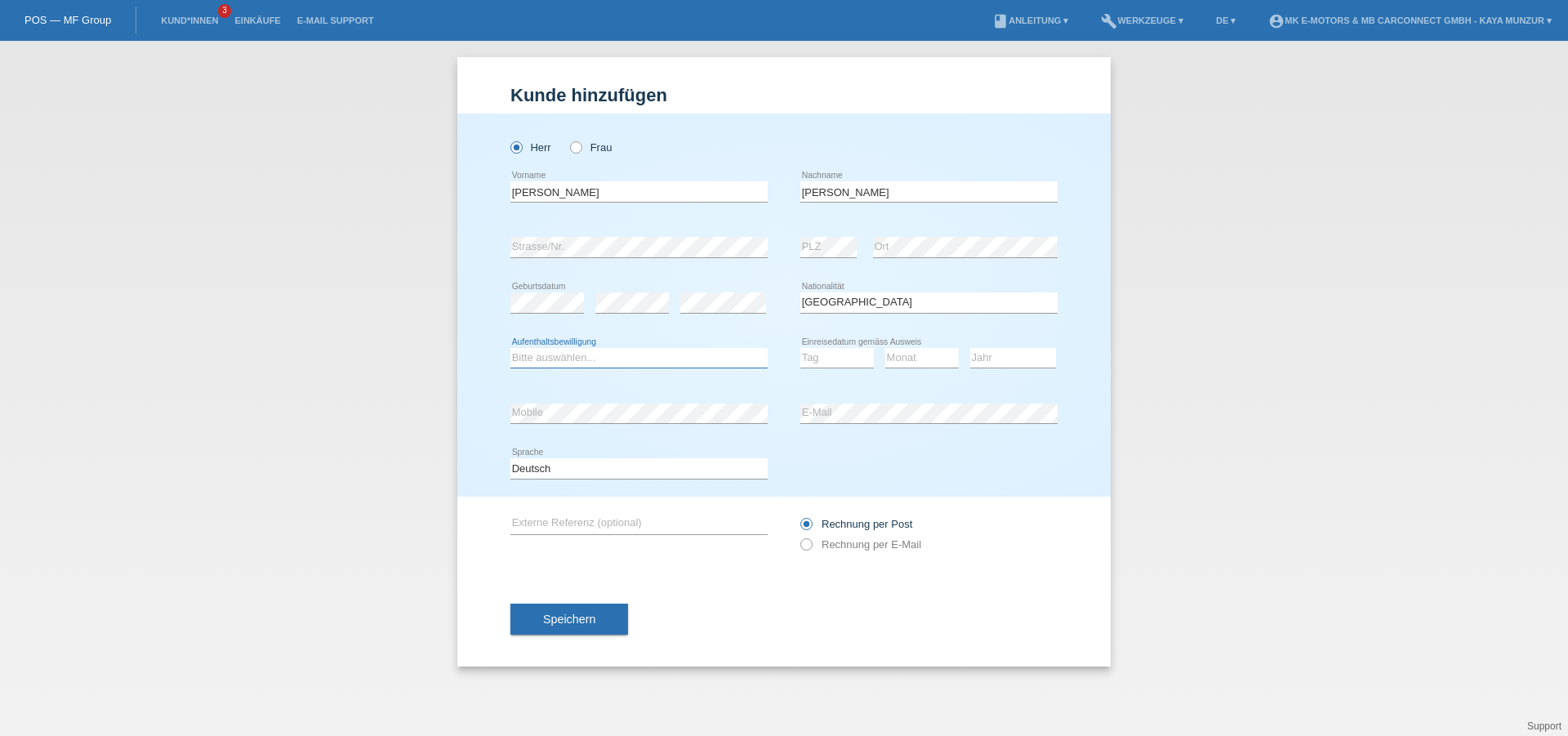
click at [510, 348] on select "Bitte auswählen... C B B - Flüchtlingsstatus Andere" at bounding box center [639, 358] width 257 height 19
select select "B"
click option "B" at bounding box center [0, 0] width 0 height 0
click at [800, 348] on select "Tag 01 02 03 04 05 06 07 08 09 10 11" at bounding box center [836, 358] width 73 height 19
select select "31"
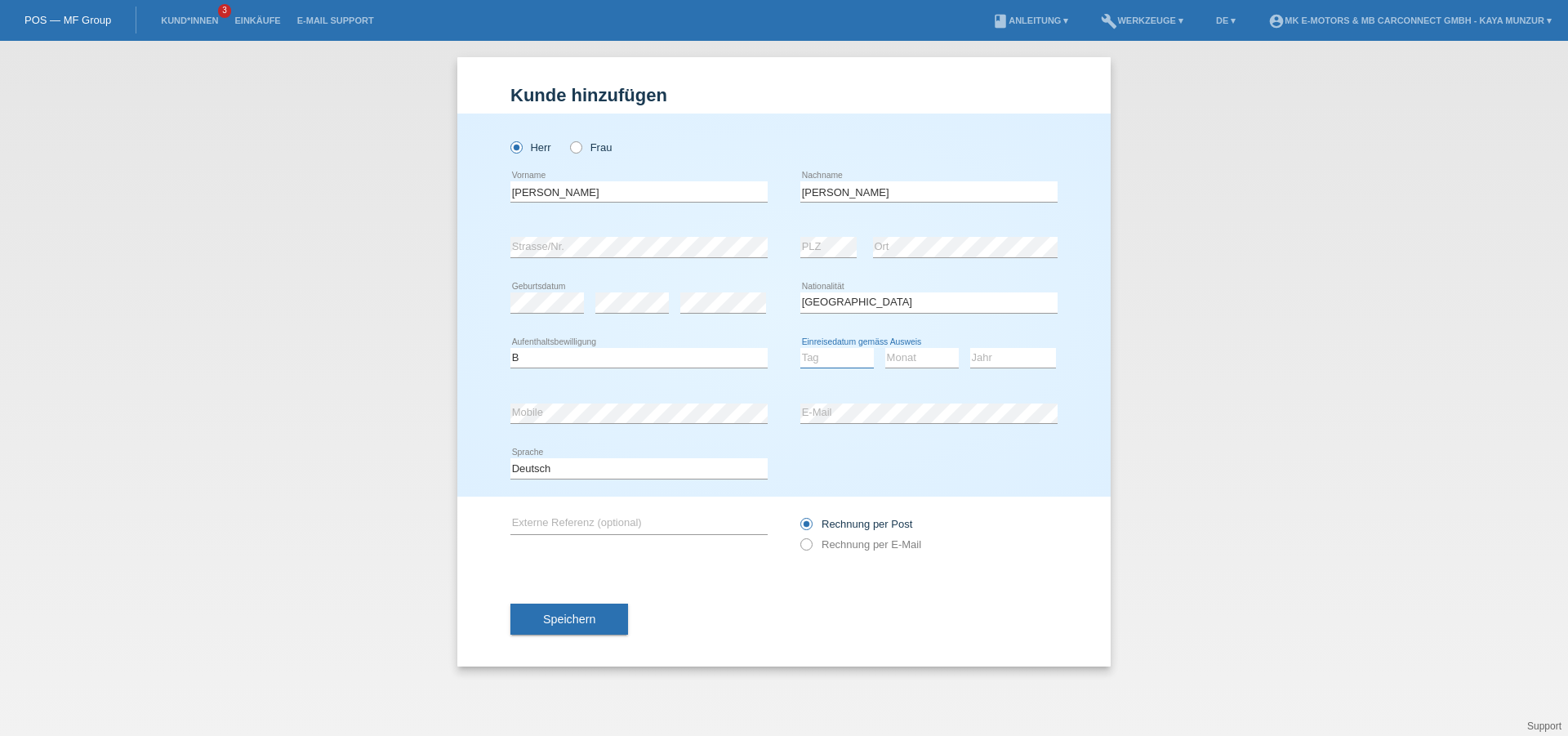
click option "31" at bounding box center [0, 0] width 0 height 0
click at [885, 348] on select "Monat 01 02 03 04 05 06 07 08 09 10 11" at bounding box center [921, 358] width 73 height 19
select select "03"
click option "03" at bounding box center [0, 0] width 0 height 0
select select "12"
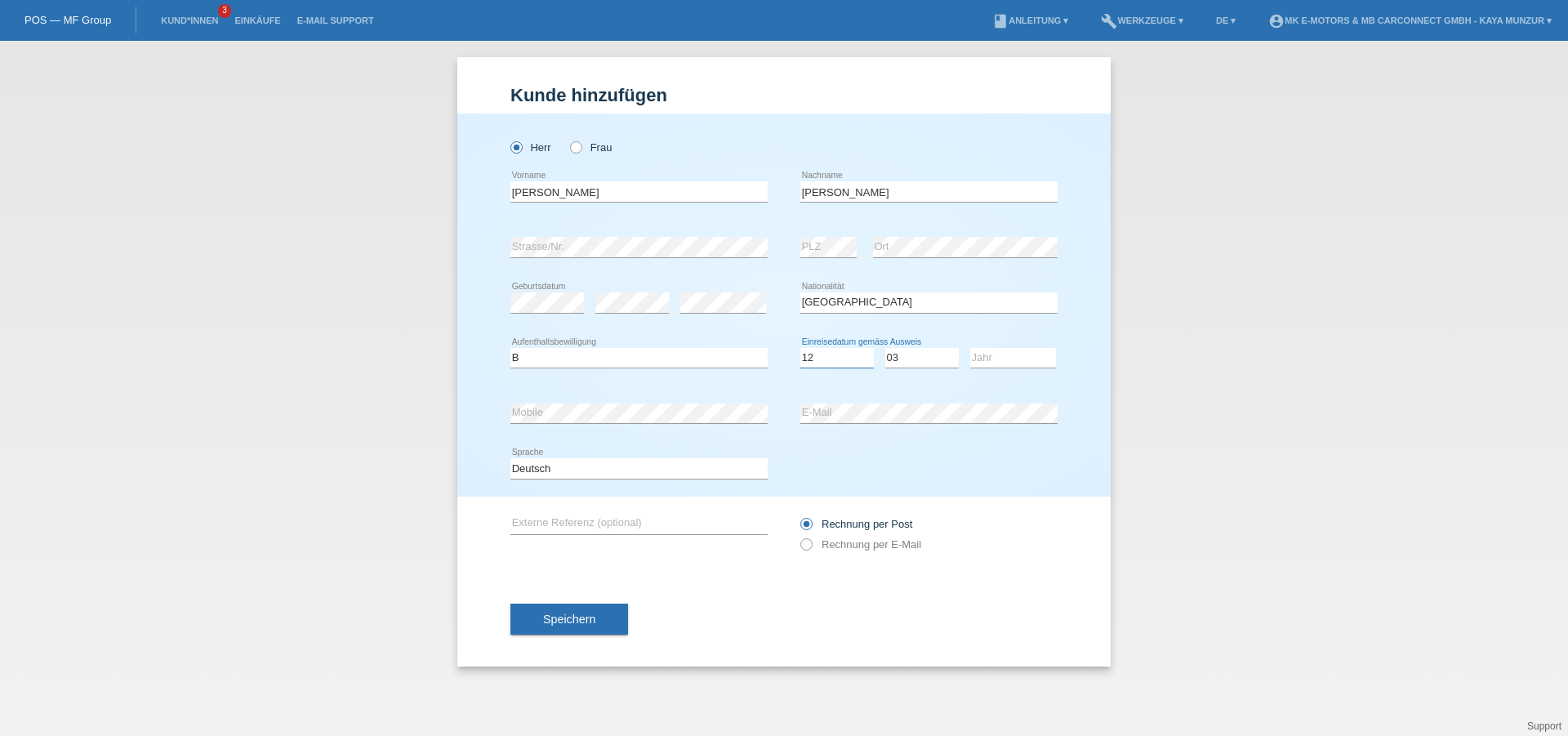
click option "12" at bounding box center [0, 0] width 0 height 0
click at [885, 348] on select "Monat 01 02 03 04 05 06 07 08 09 10 11" at bounding box center [921, 358] width 73 height 19
select select "12"
click option "12" at bounding box center [0, 0] width 0 height 0
select select "2023"
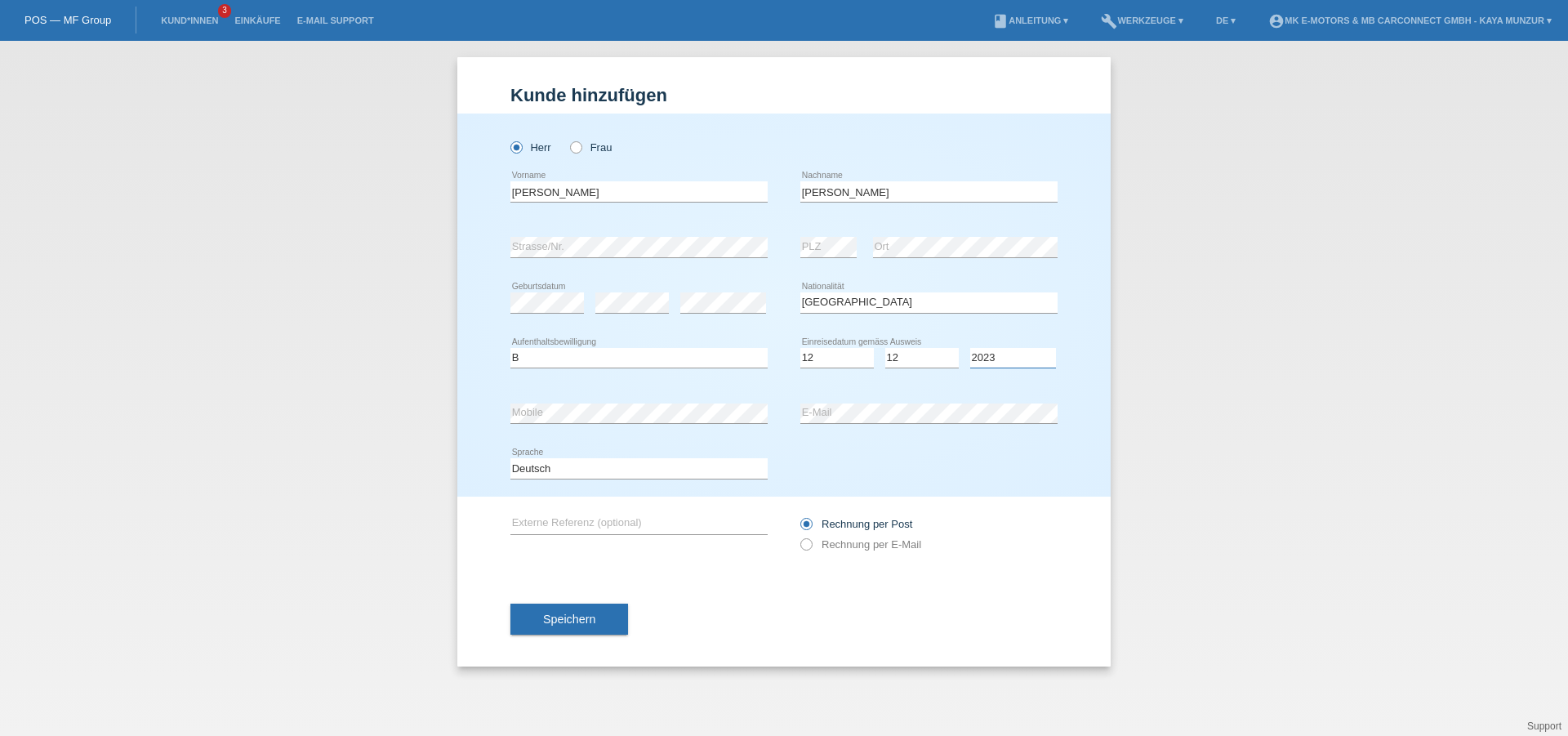
click option "2023" at bounding box center [0, 0] width 0 height 0
click at [612, 403] on div "error Mobile" at bounding box center [639, 413] width 257 height 56
click at [910, 637] on div "Speichern" at bounding box center [783, 620] width 547 height 95
click at [615, 635] on button "Speichern" at bounding box center [568, 619] width 117 height 31
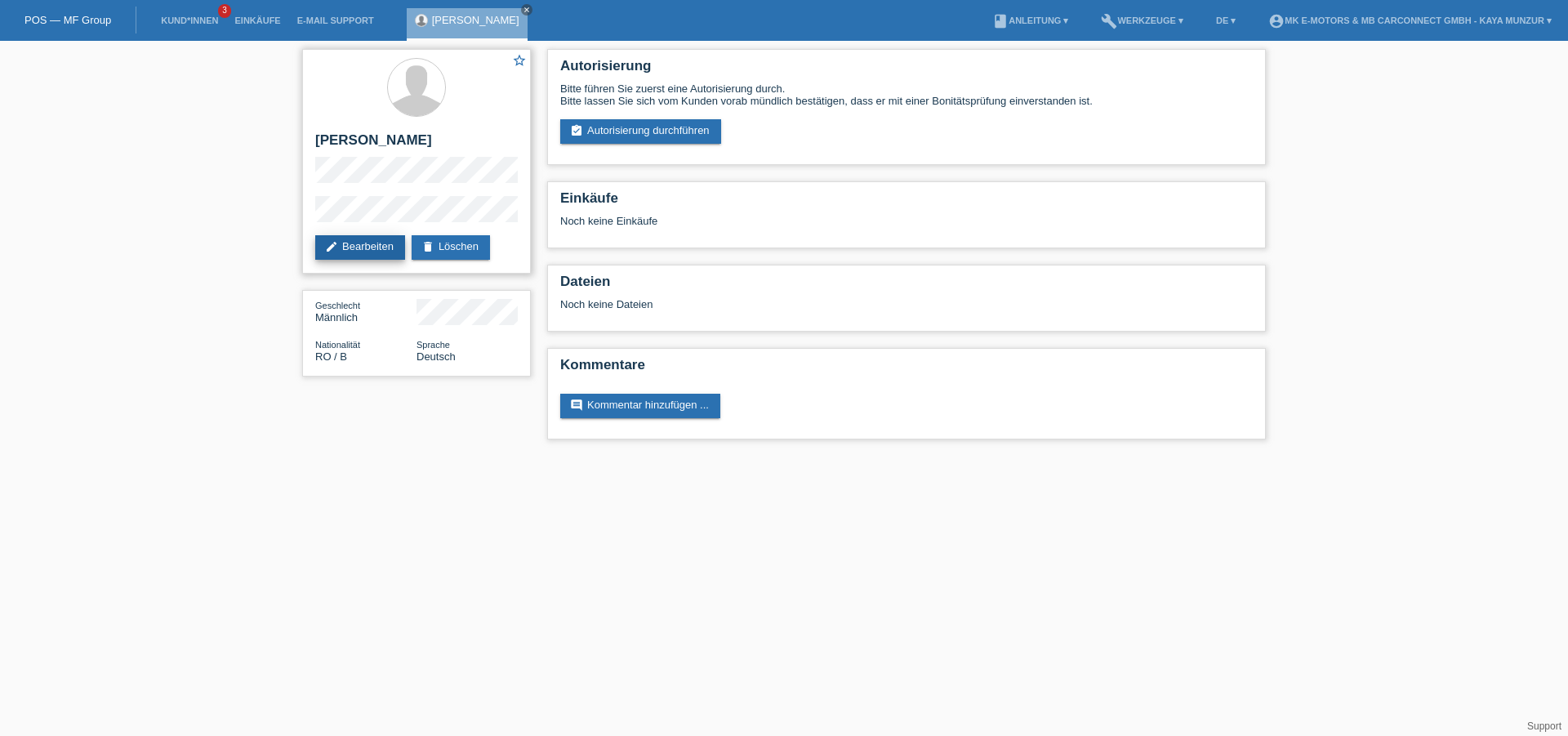
click at [356, 246] on link "edit Bearbeiten" at bounding box center [360, 248] width 90 height 25
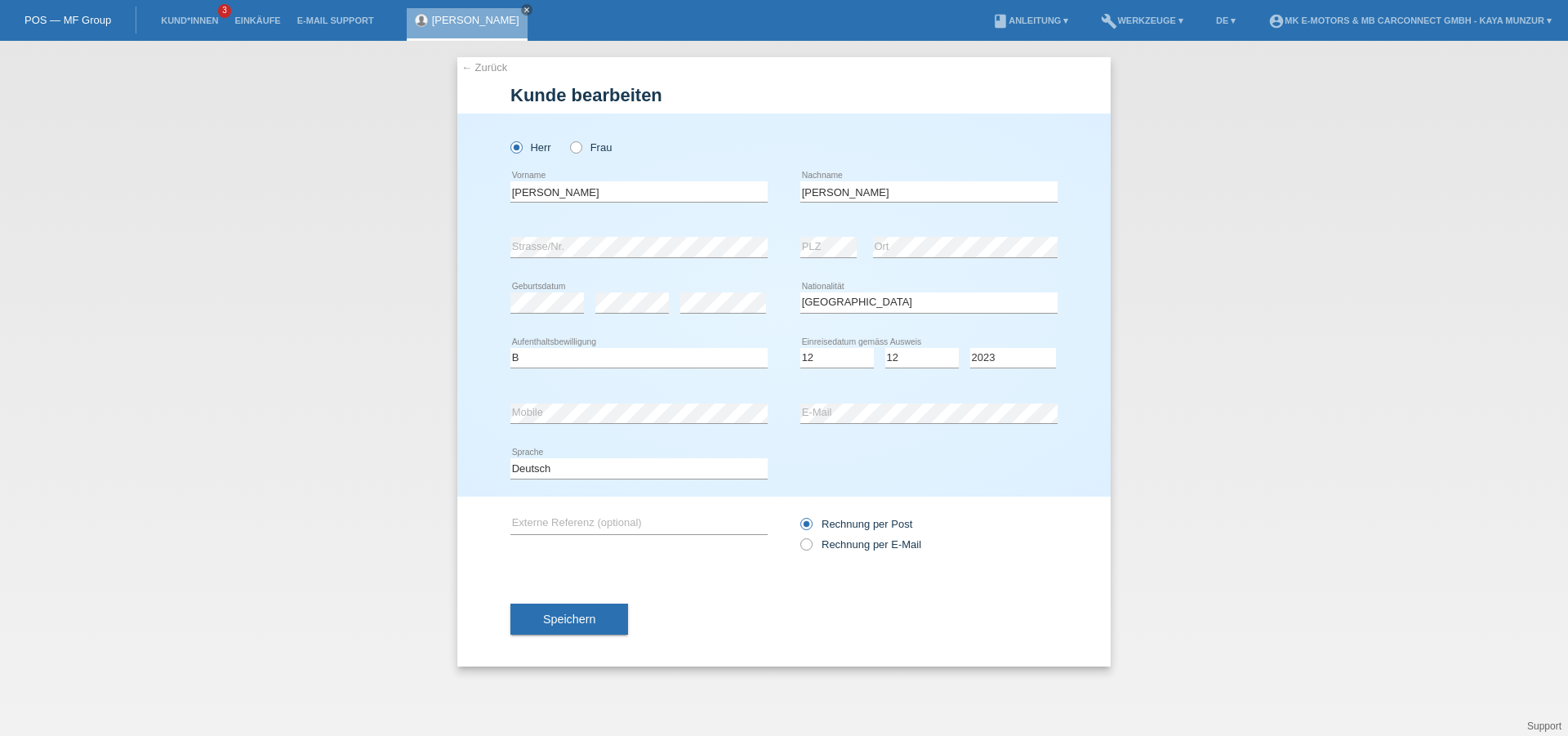
select select "RO"
select select "B"
select select "12"
select select "2023"
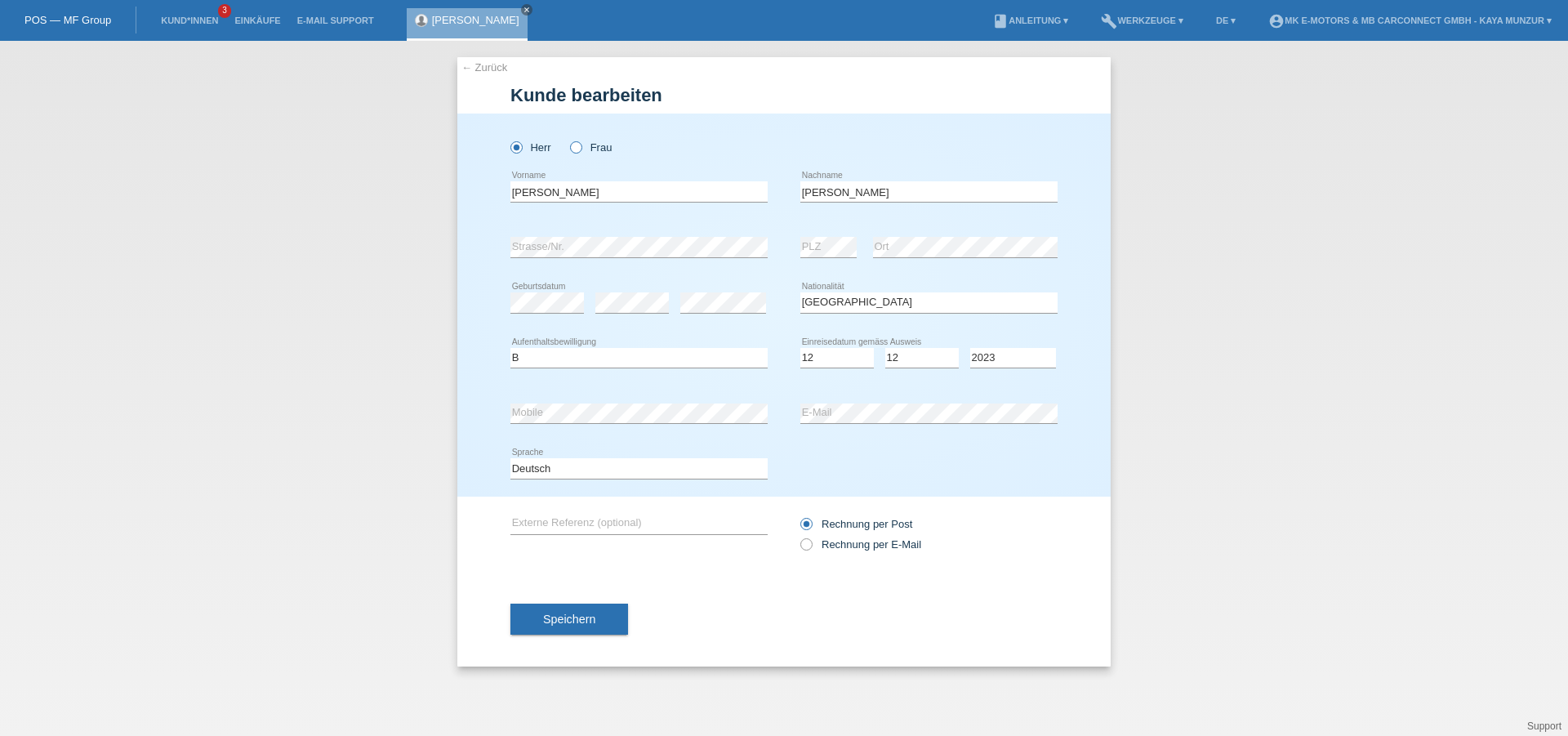
click at [567, 139] on icon at bounding box center [567, 139] width 0 height 0
click at [581, 145] on input "Frau" at bounding box center [575, 146] width 11 height 11
radio input "true"
click at [563, 626] on span "Speichern" at bounding box center [568, 619] width 52 height 13
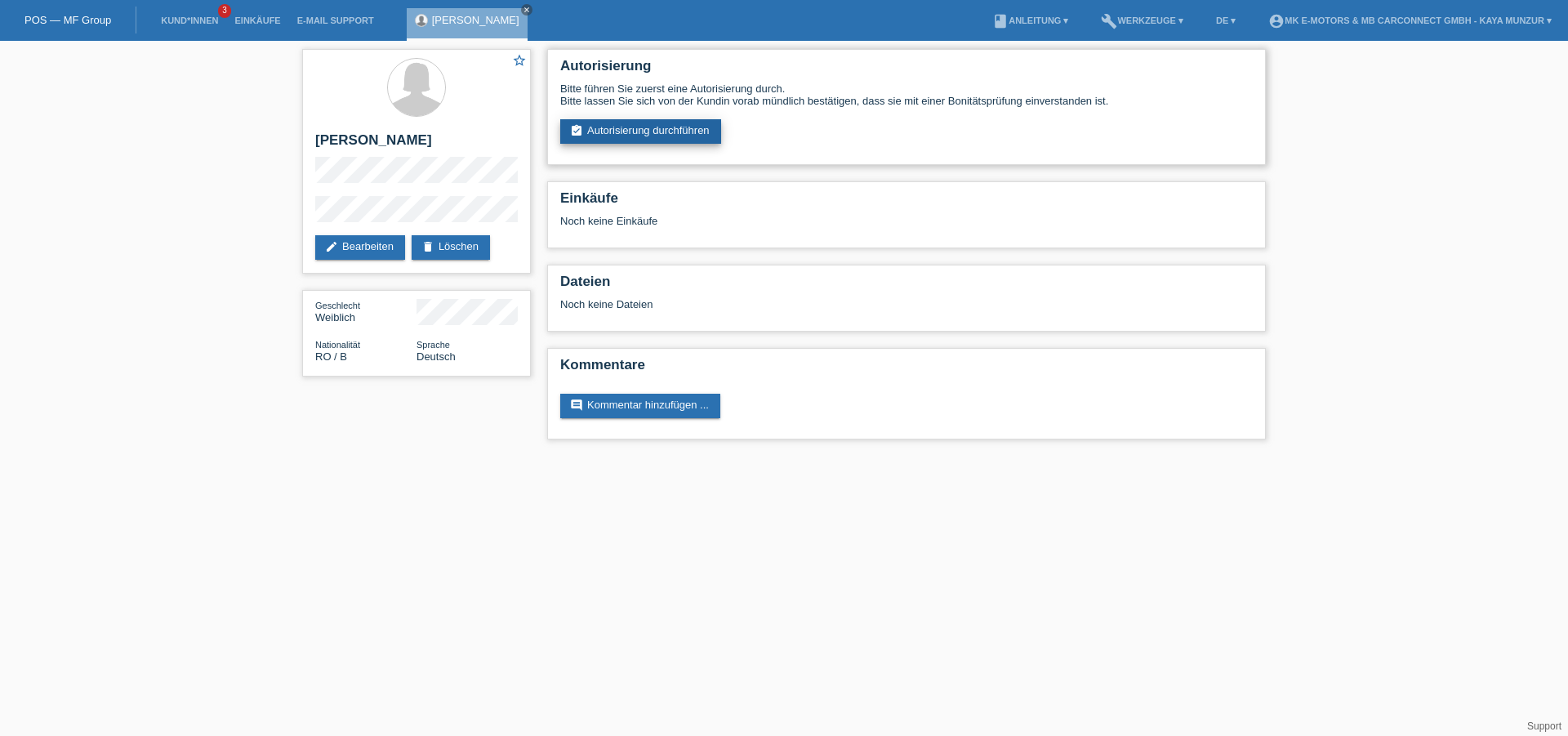
click at [618, 141] on link "assignment_turned_in Autorisierung durchführen" at bounding box center [640, 131] width 161 height 25
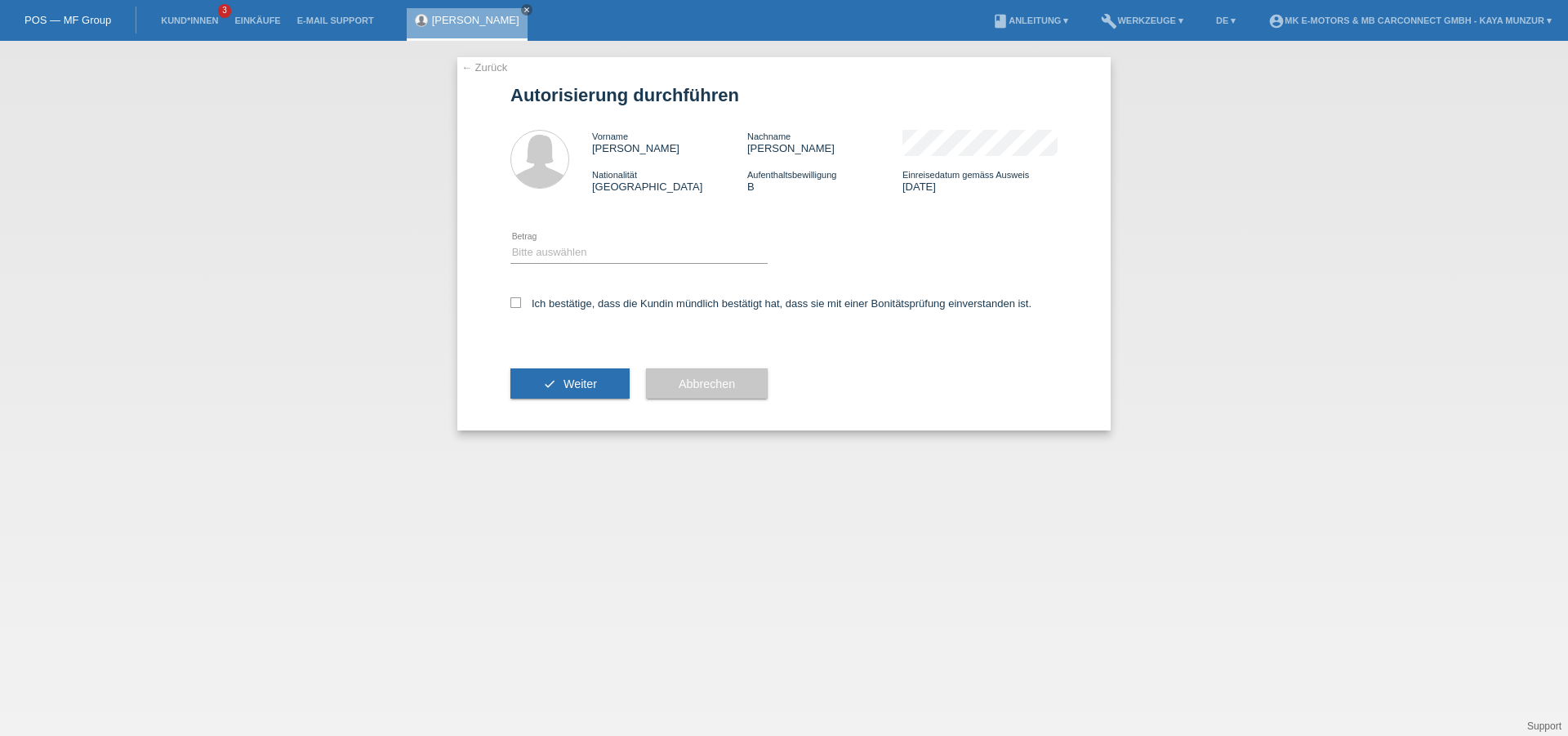
click at [596, 243] on div "Bitte auswählen CHF 1.00 - CHF 499.00 CHF 500.00 - CHF 1'999.00 CHF 2'000.00 - …" at bounding box center [639, 253] width 257 height 56
select select "2"
click option "CHF 500.00 - CHF 1'999.00" at bounding box center [0, 0] width 0 height 0
click at [519, 298] on div "Ich bestätige, dass die Kundin mündlich bestätigt hat, dass sie mit einer Bonit…" at bounding box center [783, 309] width 547 height 56
click at [517, 307] on icon at bounding box center [515, 302] width 11 height 11
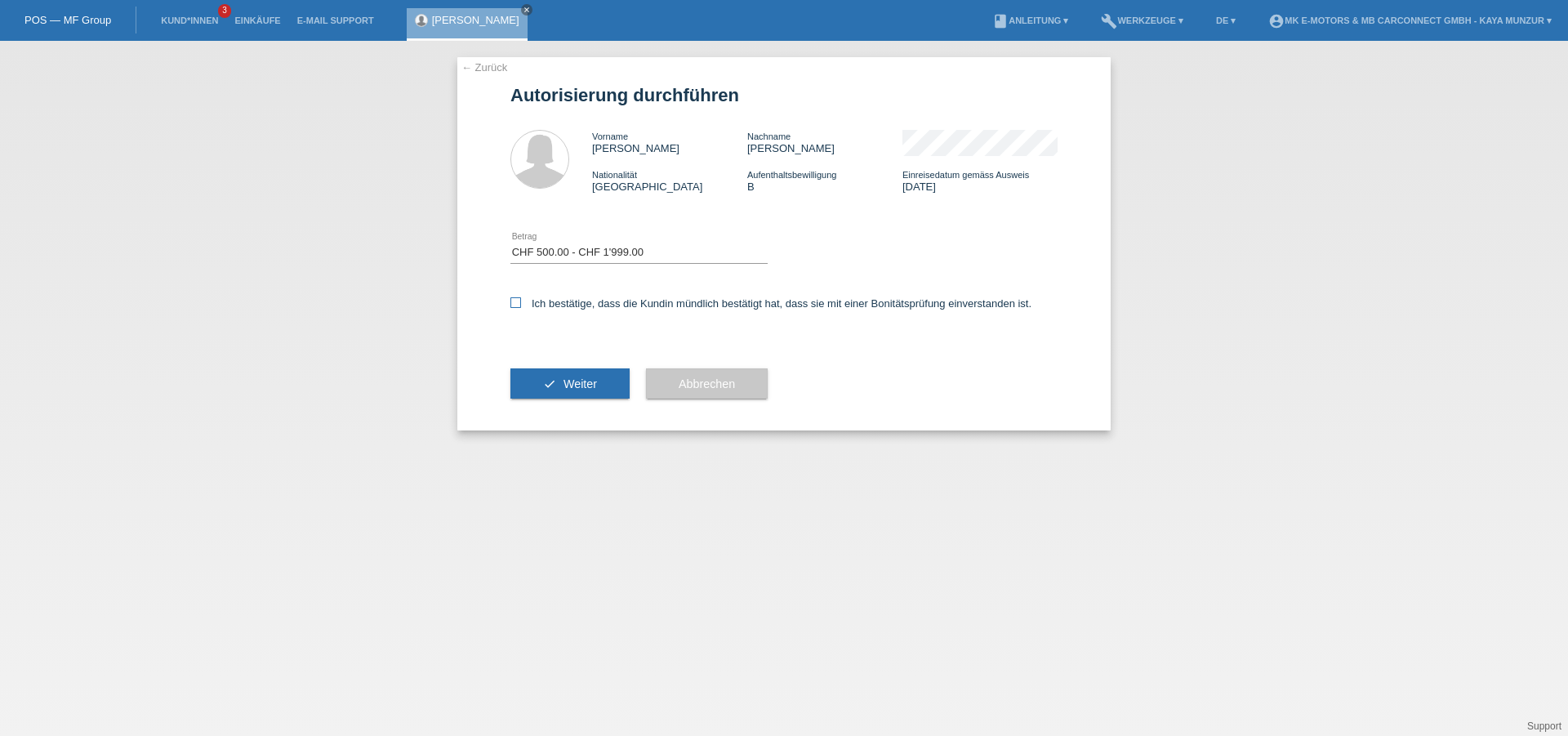
click at [517, 307] on input "Ich bestätige, dass die Kundin mündlich bestätigt hat, dass sie mit einer Bonit…" at bounding box center [515, 302] width 11 height 11
checkbox input "true"
click at [572, 385] on span "Weiter" at bounding box center [581, 383] width 33 height 13
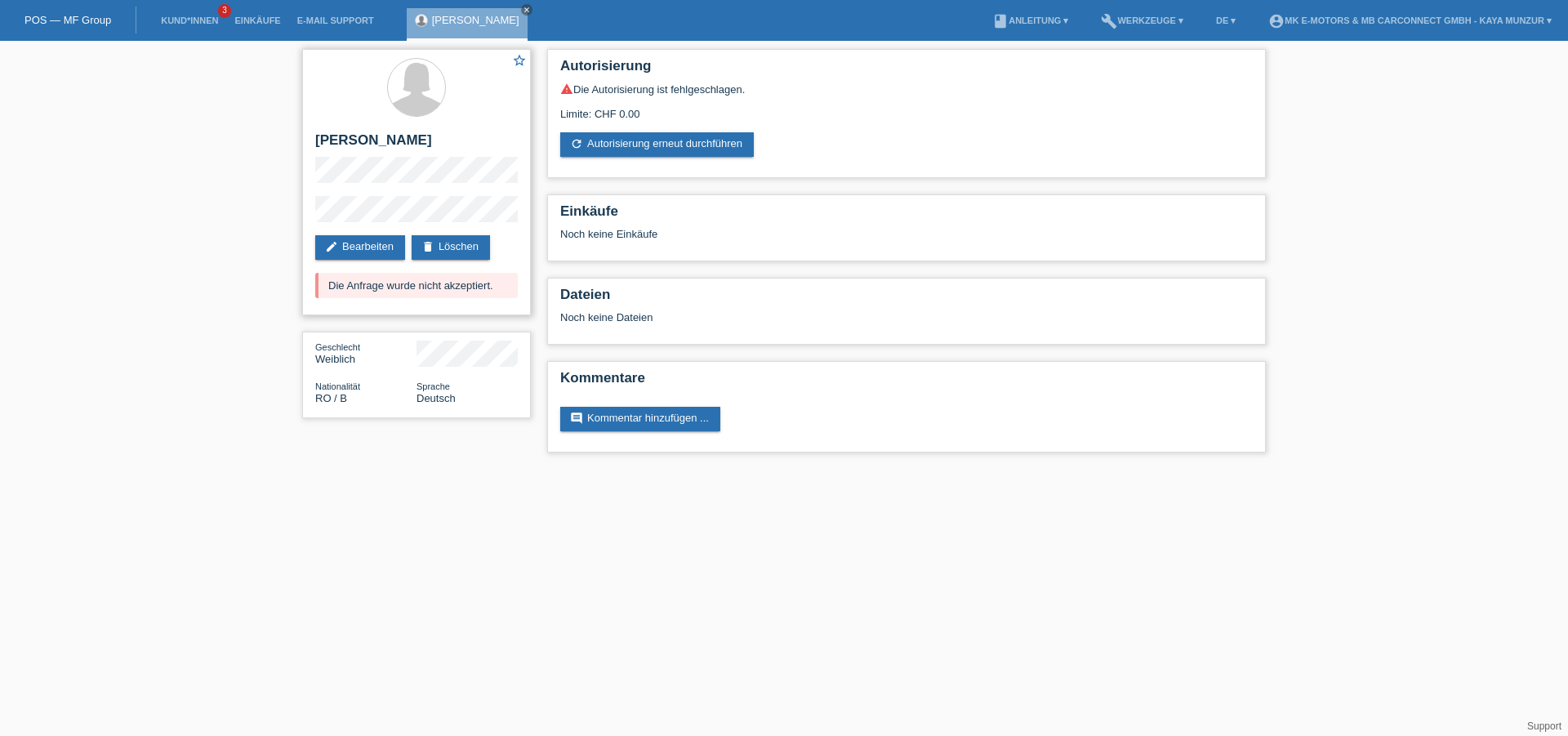
drag, startPoint x: 329, startPoint y: 287, endPoint x: 508, endPoint y: 284, distance: 179.0
click at [508, 284] on div "Die Anfrage wurde nicht akzeptiert." at bounding box center [417, 286] width 203 height 26
click at [138, 352] on div "star_border [PERSON_NAME] edit Bearbeiten delete Löschen Die Anfrage wurde nich…" at bounding box center [784, 255] width 1568 height 428
click at [137, 352] on div "star_border [PERSON_NAME] edit Bearbeiten delete Löschen Die Anfrage wurde nich…" at bounding box center [784, 255] width 1568 height 428
click at [470, 212] on div "star_border [PERSON_NAME] edit Bearbeiten delete Löschen Die Anfrage wurde nich…" at bounding box center [417, 182] width 229 height 266
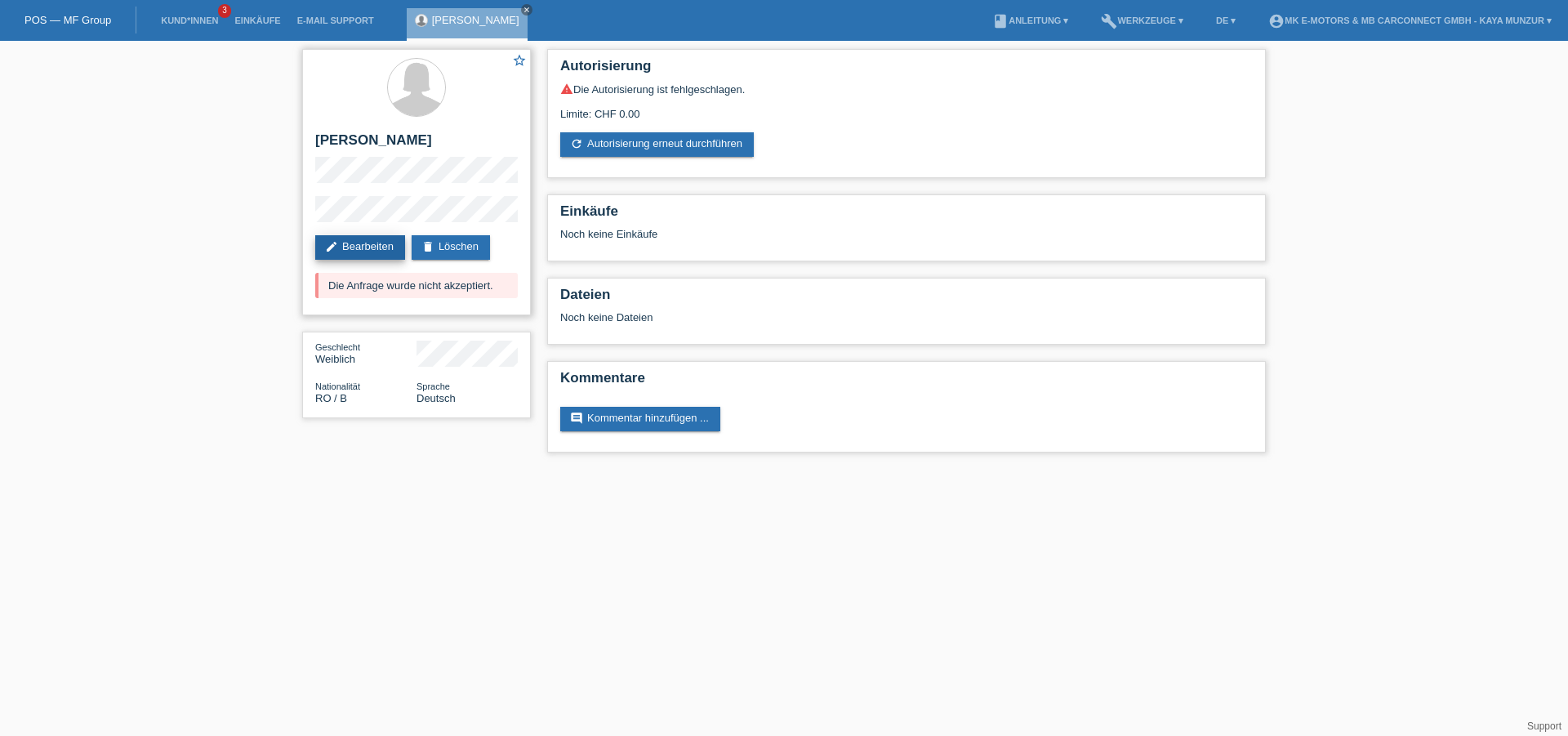
click at [366, 242] on link "edit Bearbeiten" at bounding box center [360, 248] width 90 height 25
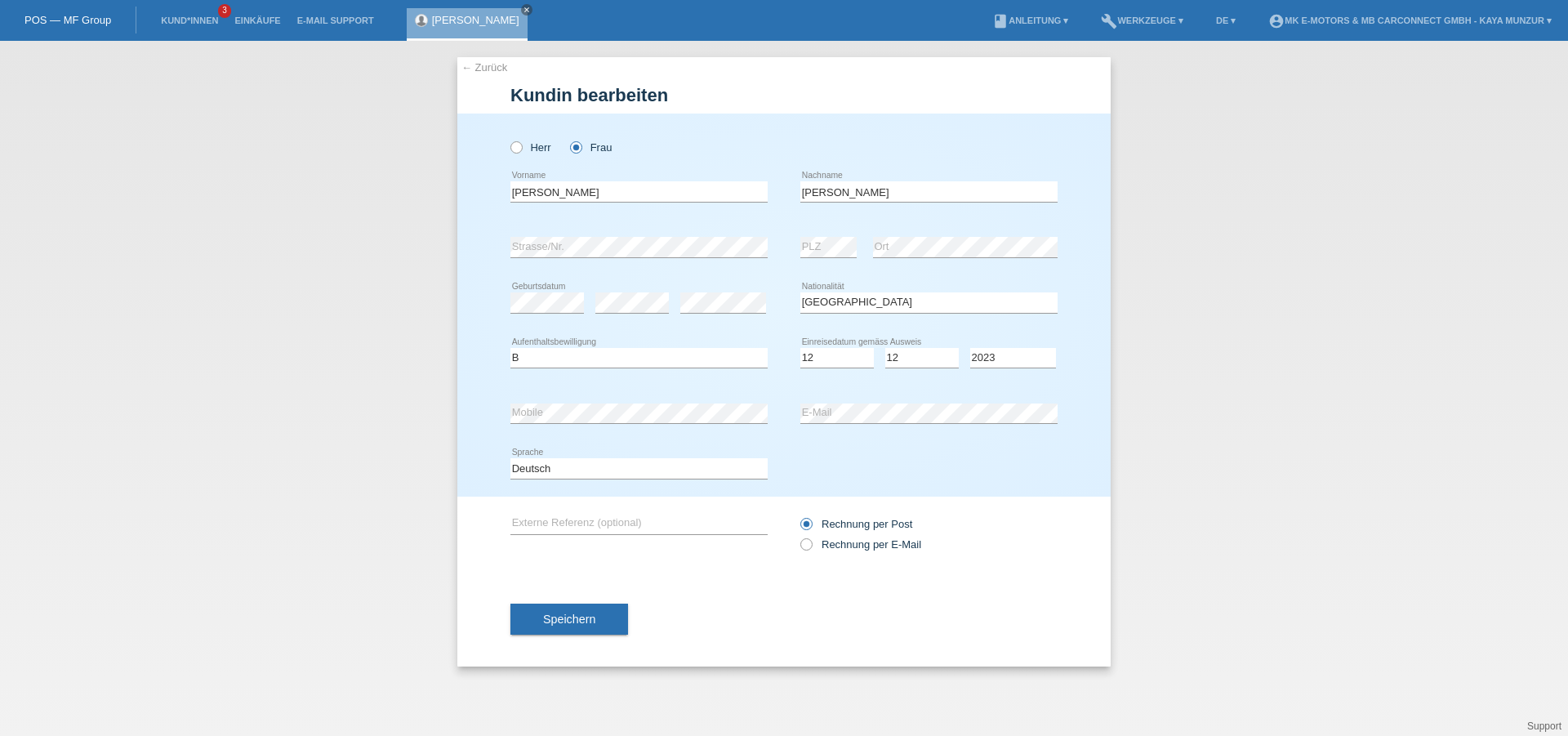
select select "RO"
select select "B"
select select "12"
select select "2023"
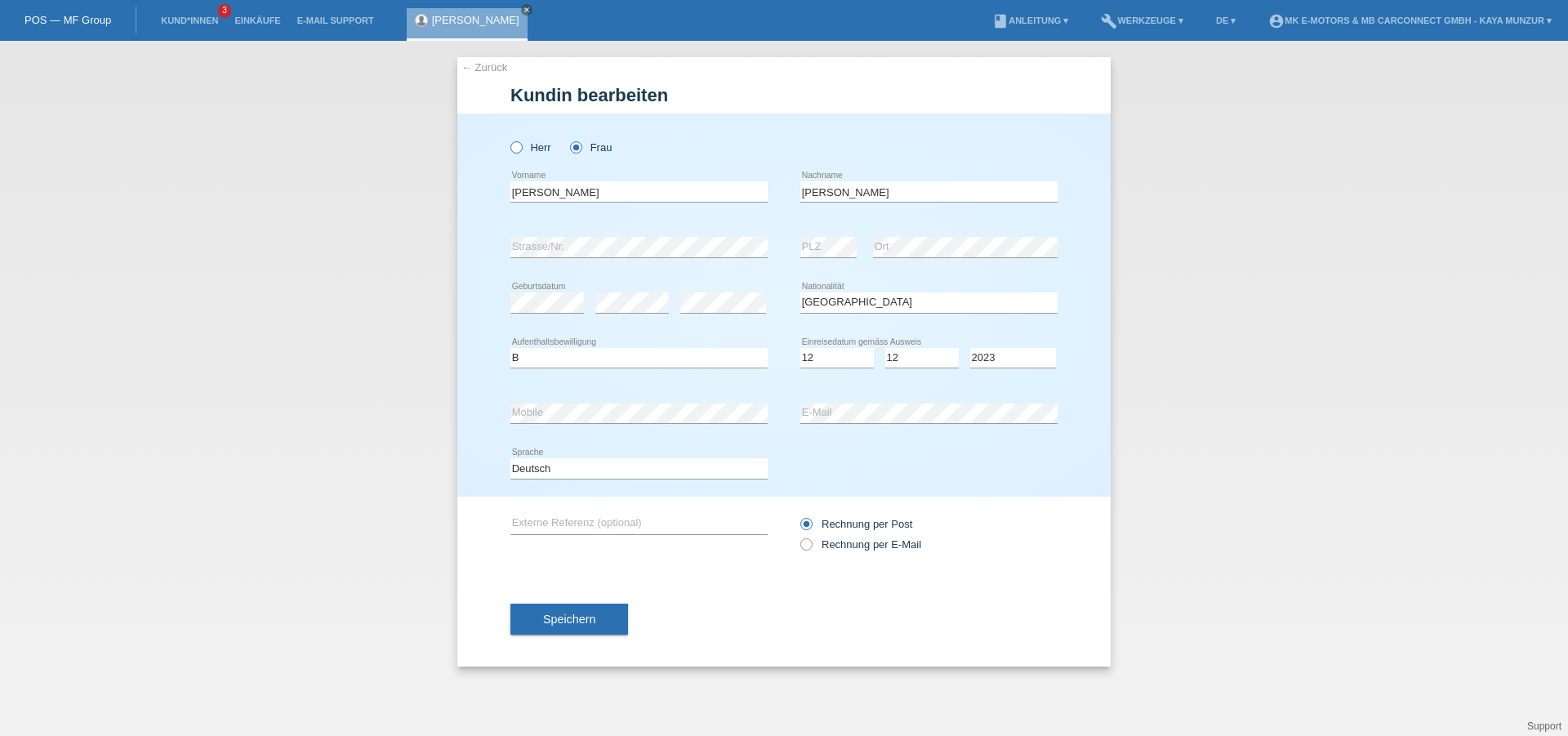
click at [510, 147] on input "Herr" at bounding box center [515, 146] width 11 height 11
radio input "true"
click at [508, 139] on icon at bounding box center [508, 139] width 0 height 0
click at [513, 148] on input "Herr" at bounding box center [515, 146] width 11 height 11
drag, startPoint x: 585, startPoint y: 190, endPoint x: 447, endPoint y: 183, distance: 138.2
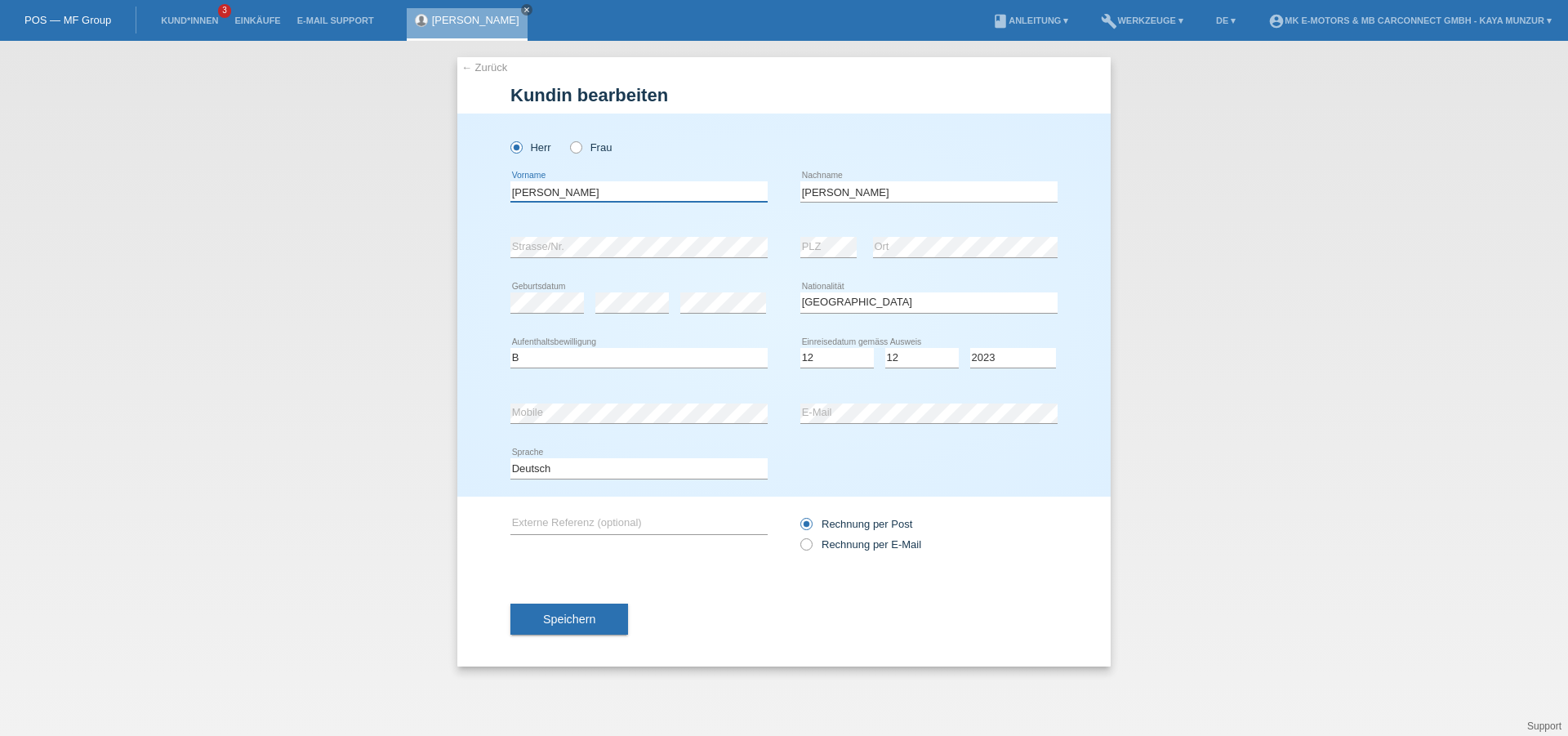
click at [447, 183] on div "← Zurück Kundin bearbeiten Herr Frau Viorica Sorina error Marin" at bounding box center [784, 388] width 1568 height 695
type input "V"
click at [577, 192] on input "text" at bounding box center [639, 191] width 257 height 20
type input "[PERSON_NAME]"
click at [861, 216] on div "Marin error Nachname" at bounding box center [928, 191] width 257 height 56
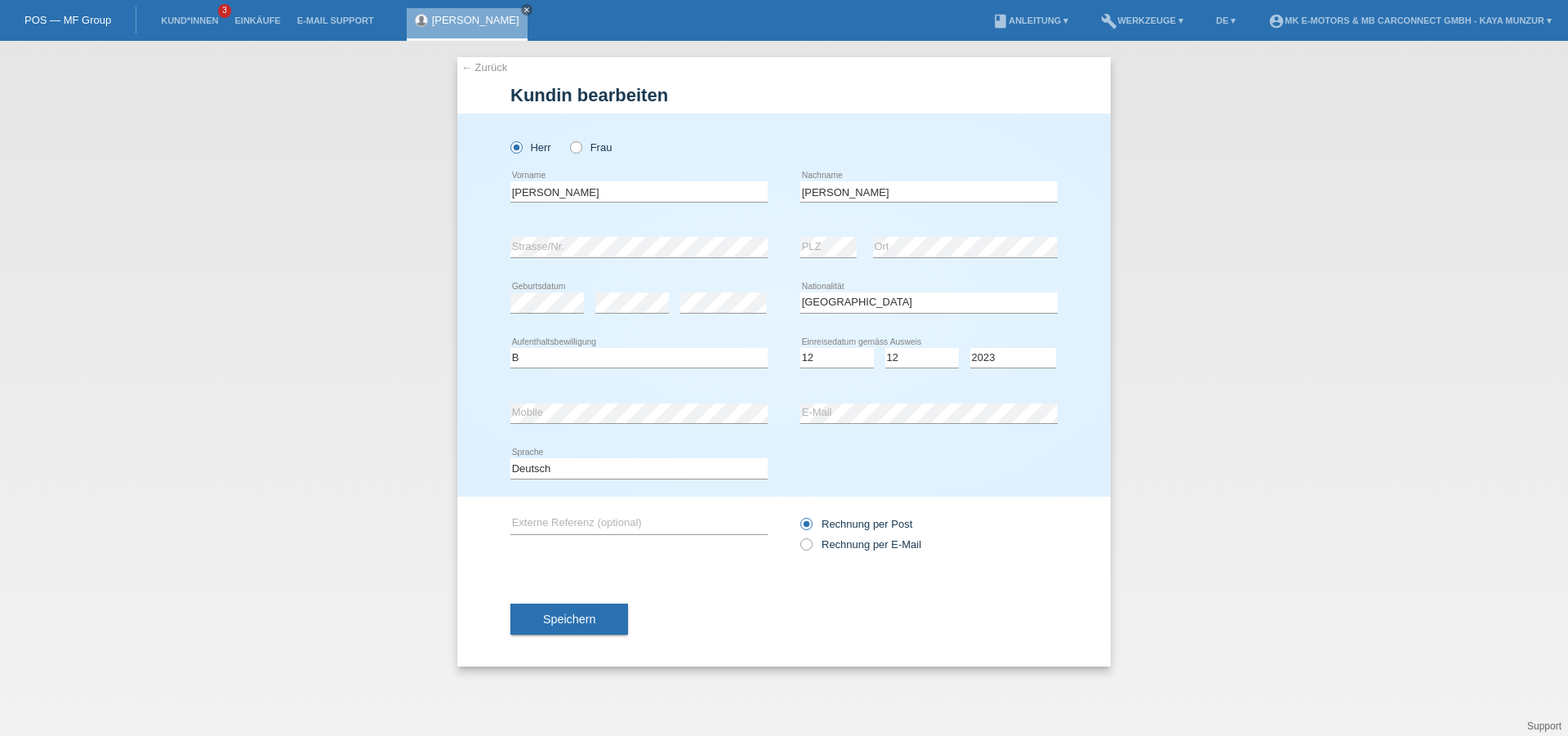
click at [664, 384] on div "Bitte auswählen... C B B - Flüchtlingsstatus Andere error Aufenthaltsbewilligung" at bounding box center [639, 358] width 257 height 56
select select "18"
click option "18" at bounding box center [0, 0] width 0 height 0
click at [885, 348] on select "Monat 01 02 03 04 05 06 07 08 09 10 11" at bounding box center [921, 358] width 73 height 19
select select "10"
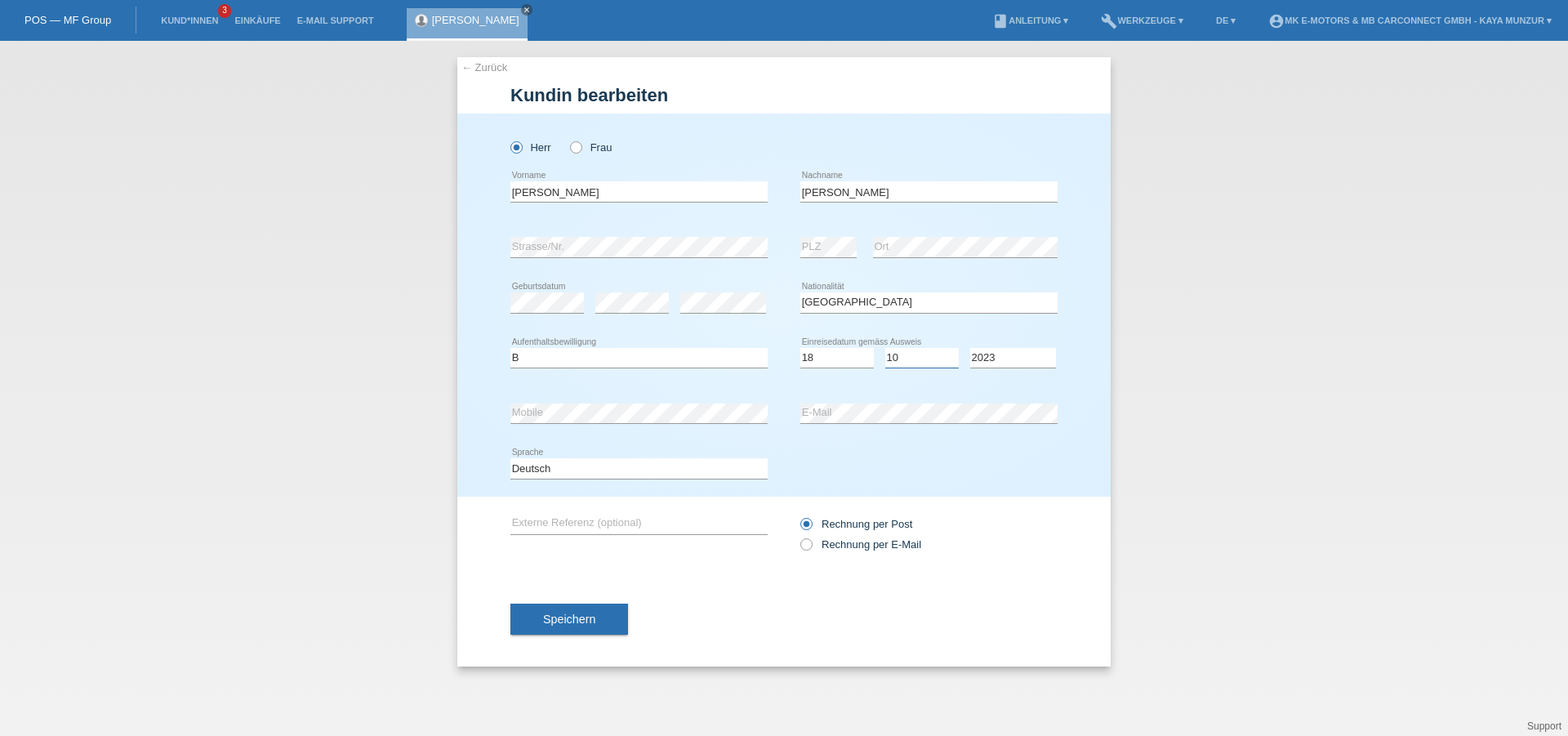
click option "10" at bounding box center [0, 0] width 0 height 0
select select "2024"
click option "2024" at bounding box center [0, 0] width 0 height 0
click at [906, 464] on div "Deutsch Français Italiano English error Sprache" at bounding box center [783, 469] width 547 height 56
click at [590, 635] on button "Speichern" at bounding box center [568, 619] width 117 height 31
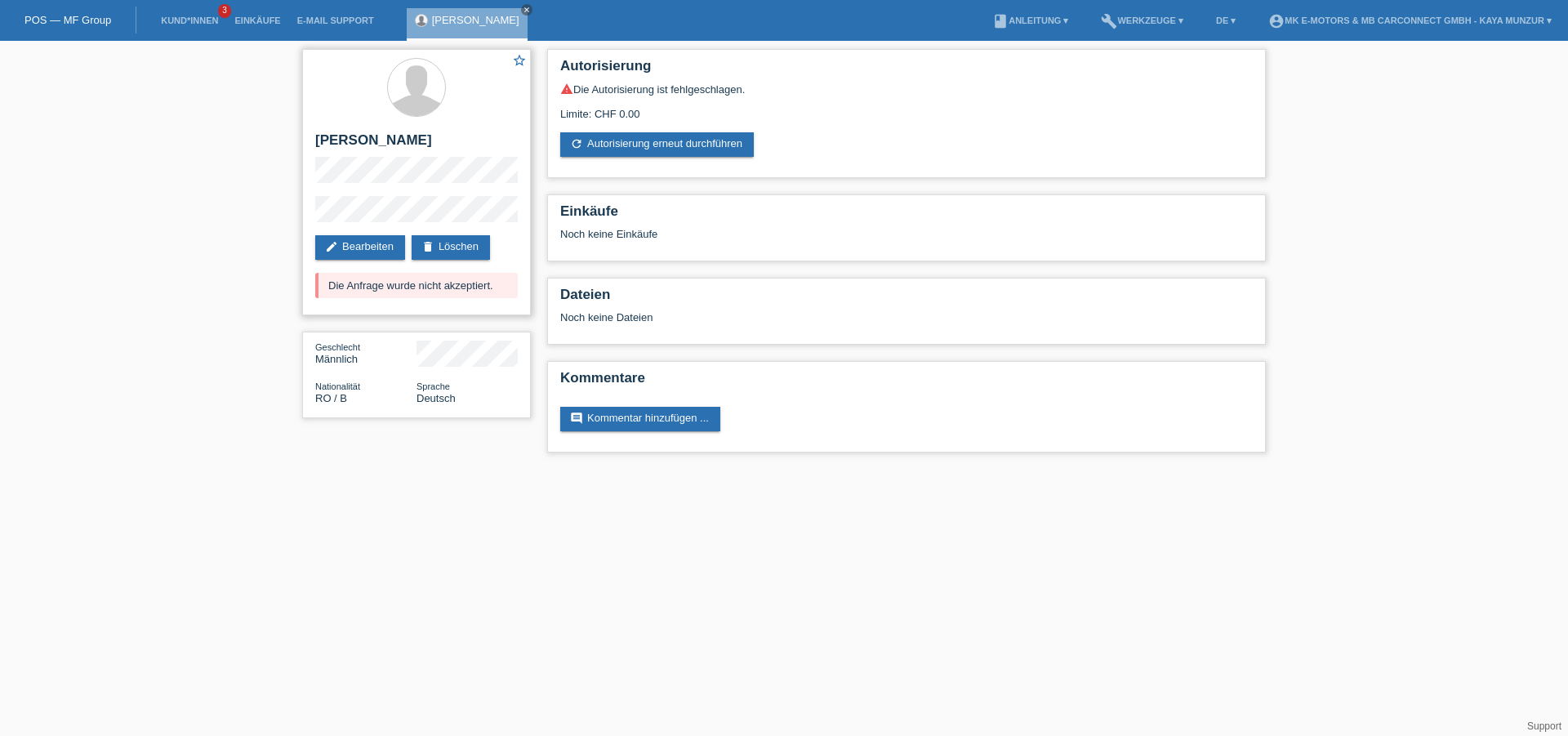
drag, startPoint x: 363, startPoint y: 284, endPoint x: 501, endPoint y: 284, distance: 138.0
click at [500, 284] on div "Die Anfrage wurde nicht akzeptiert." at bounding box center [417, 286] width 203 height 26
click at [502, 284] on div "Die Anfrage wurde nicht akzeptiert." at bounding box center [417, 286] width 203 height 26
